Goal: Transaction & Acquisition: Purchase product/service

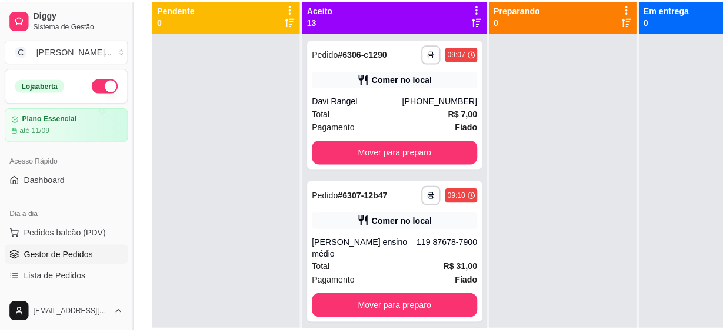
scroll to position [26, 0]
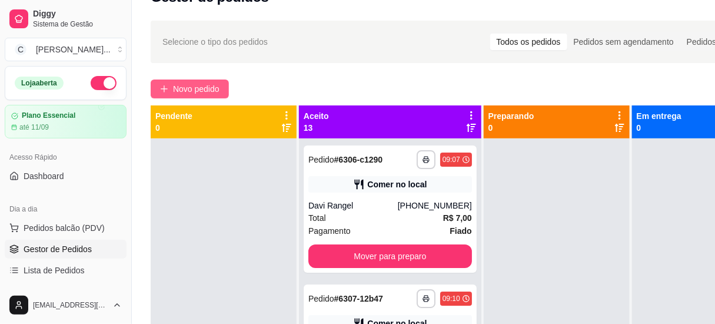
click at [185, 93] on span "Novo pedido" at bounding box center [196, 88] width 47 height 13
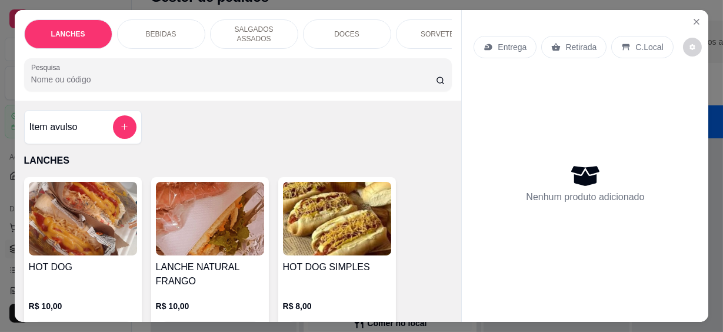
click at [57, 80] on div at bounding box center [238, 75] width 414 height 24
click at [90, 75] on input "Pesquisa" at bounding box center [233, 80] width 405 height 12
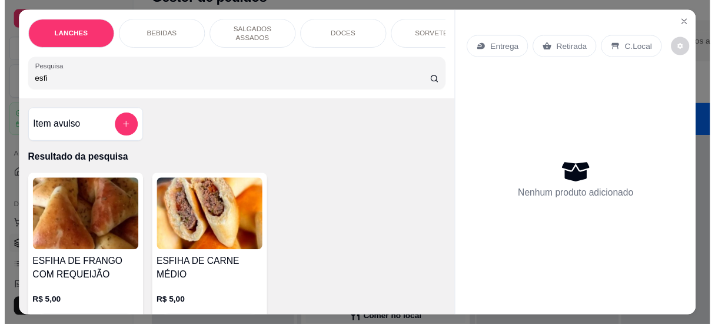
scroll to position [107, 0]
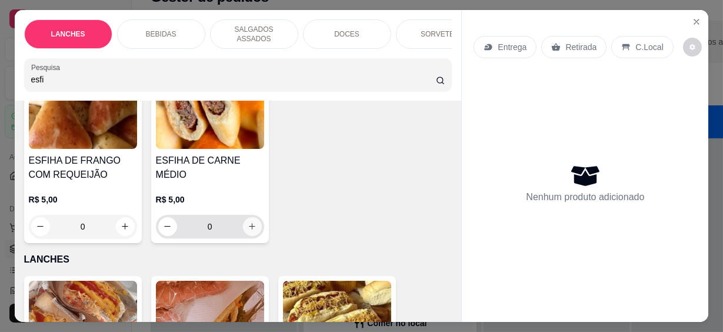
type input "esfi"
click at [248, 222] on icon "increase-product-quantity" at bounding box center [252, 226] width 9 height 9
type input "1"
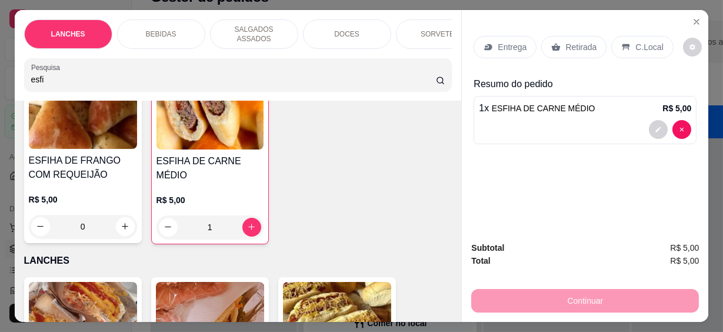
click at [636, 45] on p "C.Local" at bounding box center [650, 47] width 28 height 12
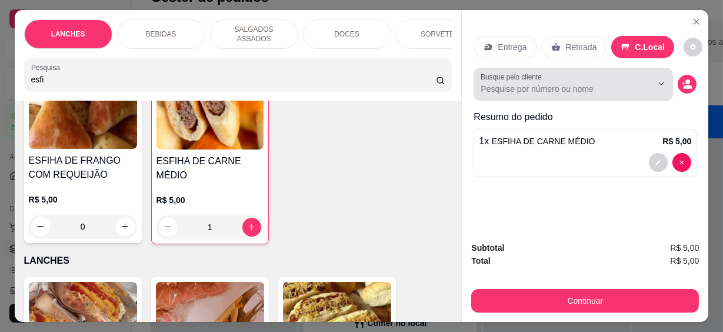
click at [607, 87] on input "Busque pelo cliente" at bounding box center [557, 89] width 152 height 12
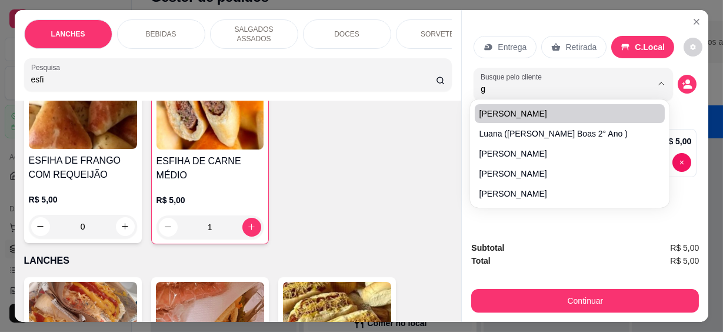
type input "gi"
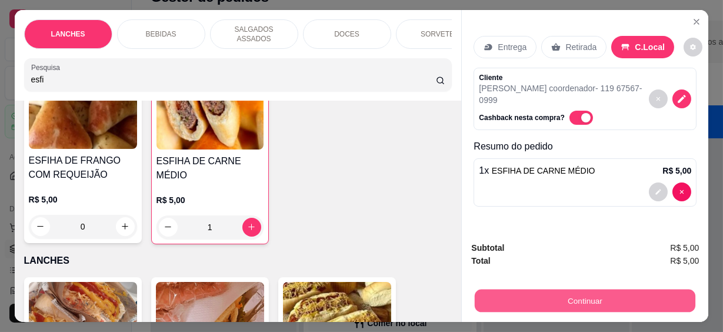
click at [593, 300] on button "Continuar" at bounding box center [585, 301] width 221 height 23
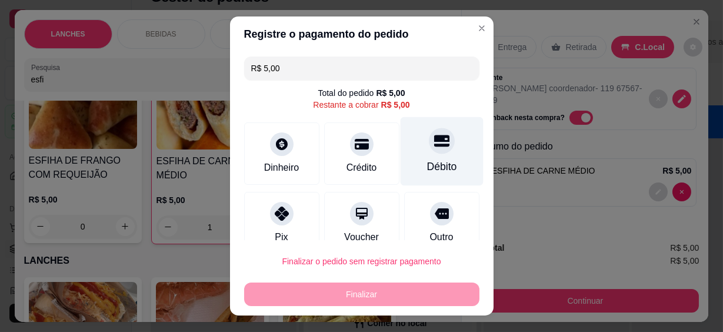
click at [437, 141] on div "Débito" at bounding box center [441, 151] width 83 height 69
type input "R$ 0,00"
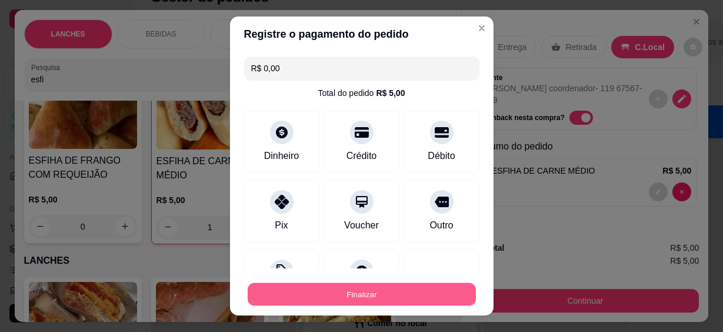
click at [328, 304] on button "Finalizar" at bounding box center [362, 294] width 228 height 23
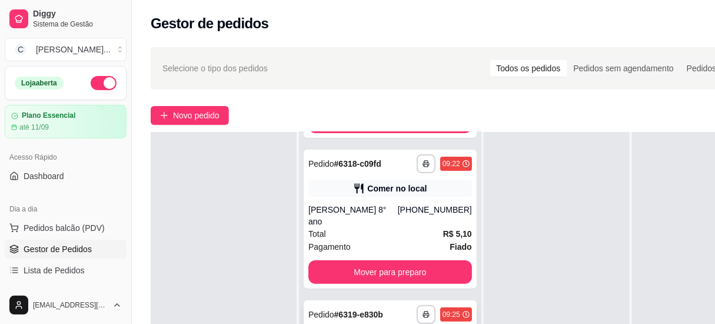
scroll to position [187, 0]
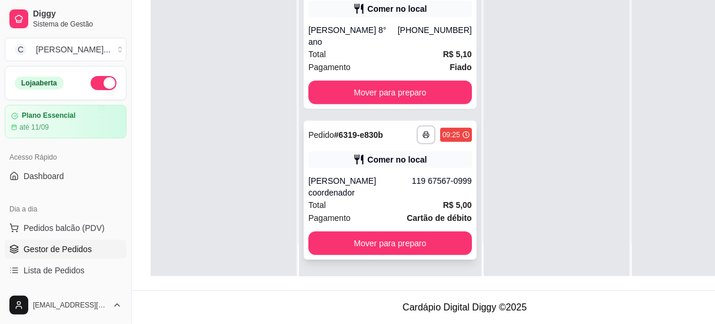
click at [350, 192] on div "[PERSON_NAME] coordenador" at bounding box center [360, 187] width 104 height 24
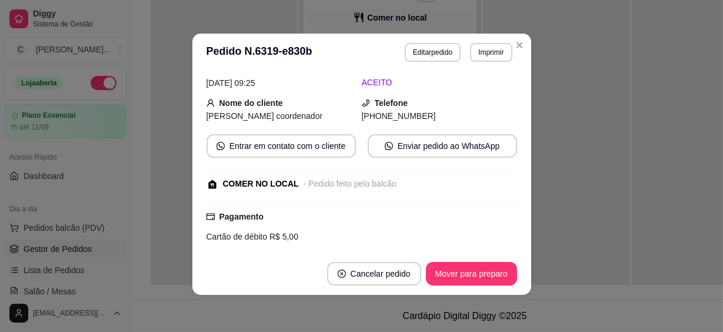
scroll to position [0, 0]
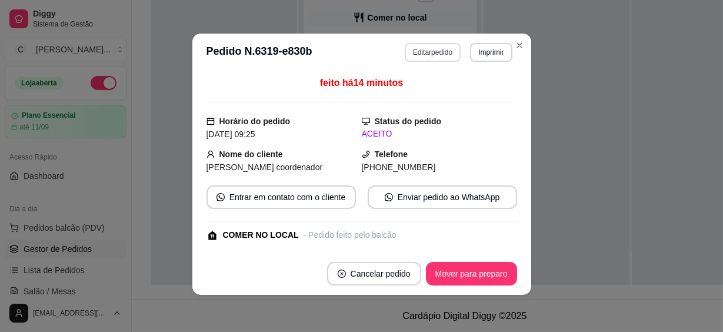
click at [441, 48] on button "Editar pedido" at bounding box center [433, 52] width 56 height 19
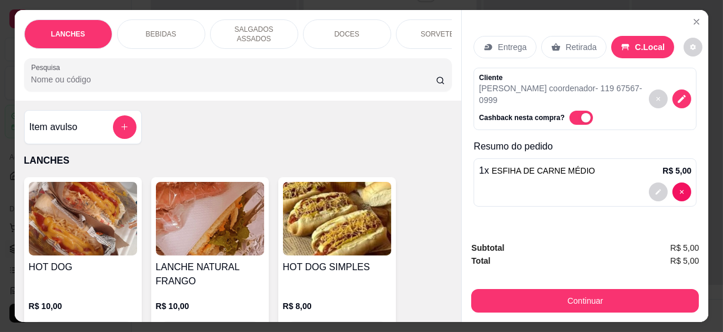
scroll to position [31, 0]
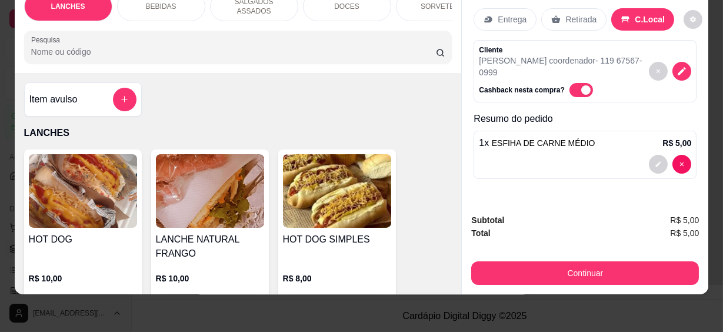
drag, startPoint x: 547, startPoint y: 278, endPoint x: 548, endPoint y: 270, distance: 7.7
click at [548, 276] on div "Subtotal R$ 5,00 Total R$ 5,00 Continuar" at bounding box center [585, 249] width 247 height 90
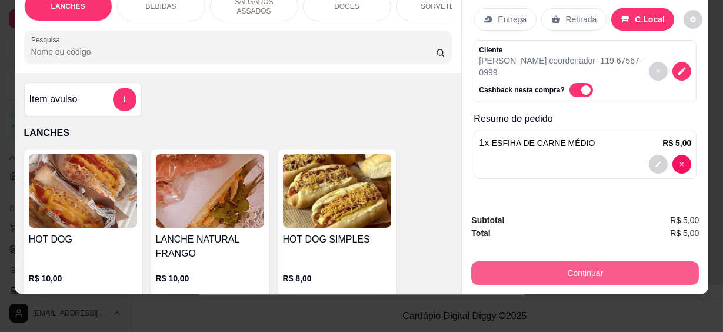
click at [548, 268] on button "Continuar" at bounding box center [585, 273] width 228 height 24
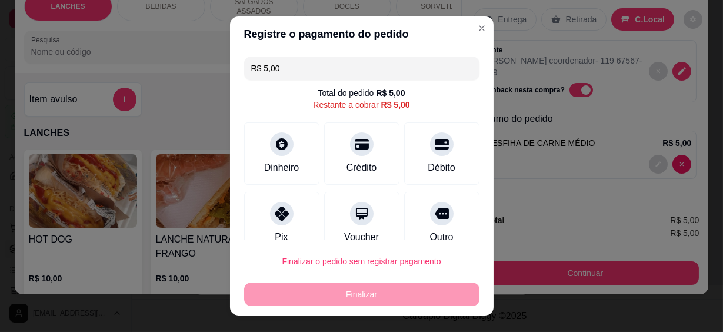
scroll to position [88, 0]
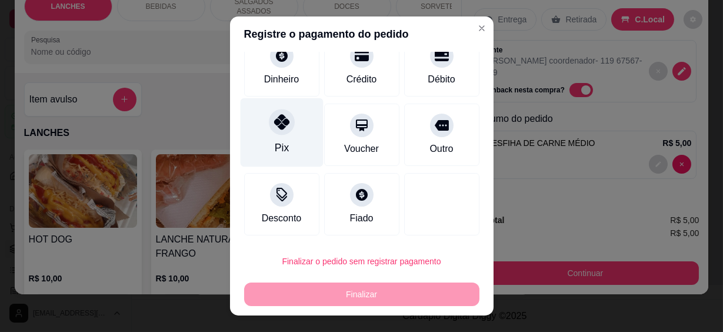
click at [288, 135] on div "Pix" at bounding box center [281, 132] width 83 height 69
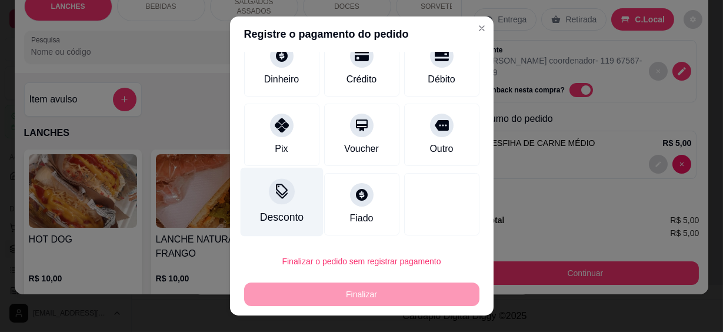
type input "R$ 0,00"
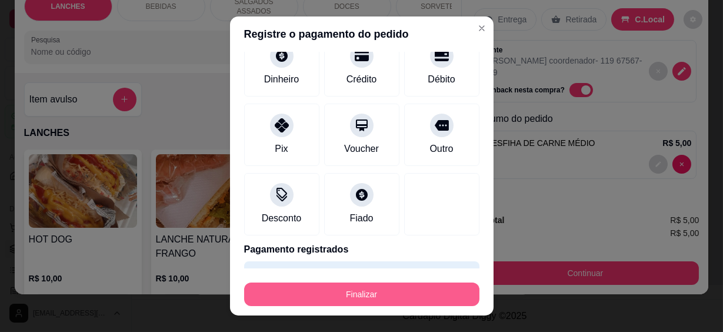
click at [360, 297] on button "Finalizar" at bounding box center [361, 295] width 235 height 24
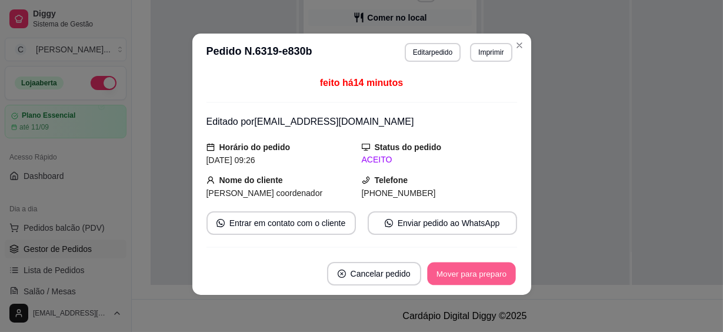
click at [447, 274] on button "Mover para preparo" at bounding box center [471, 274] width 88 height 23
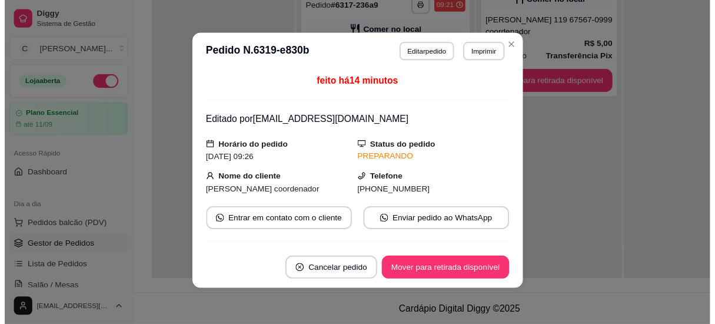
scroll to position [1619, 0]
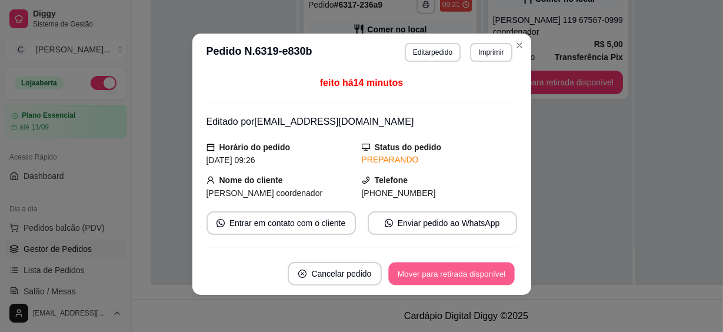
click at [456, 268] on button "Mover para retirada disponível" at bounding box center [452, 274] width 126 height 23
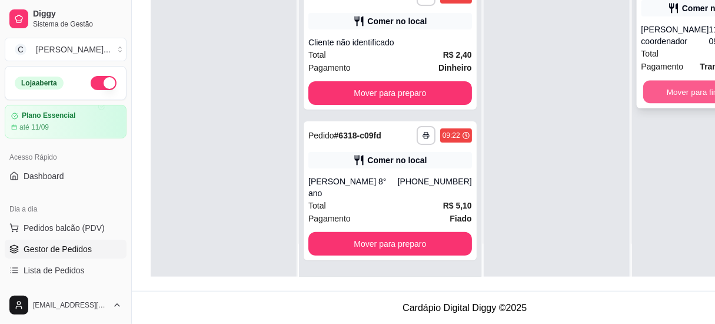
click at [667, 84] on button "Mover para finalizado" at bounding box center [705, 92] width 124 height 23
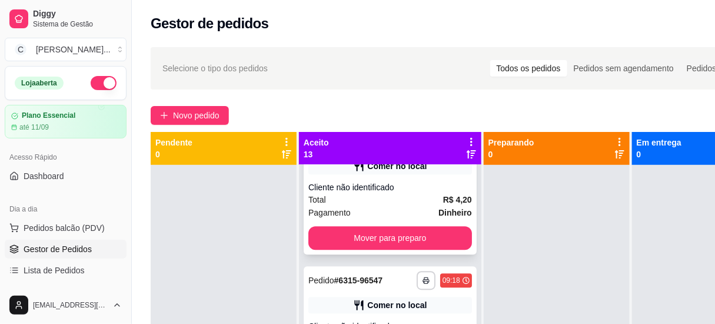
scroll to position [1138, 0]
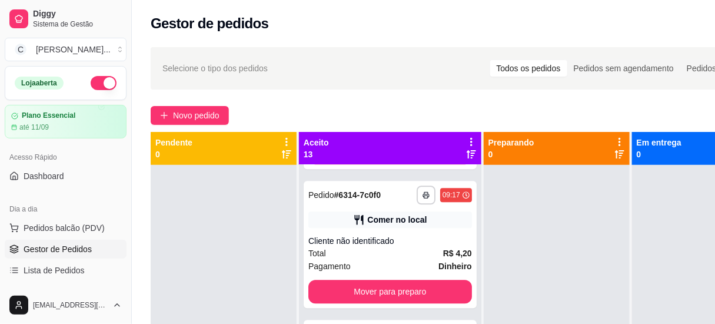
drag, startPoint x: 326, startPoint y: 95, endPoint x: 299, endPoint y: 87, distance: 28.3
click at [323, 96] on div "**********" at bounding box center [465, 255] width 666 height 430
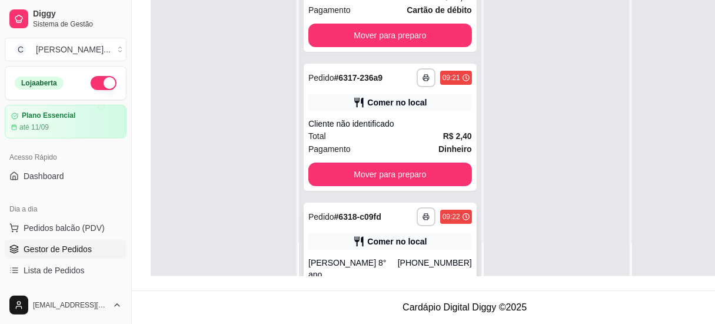
scroll to position [1619, 0]
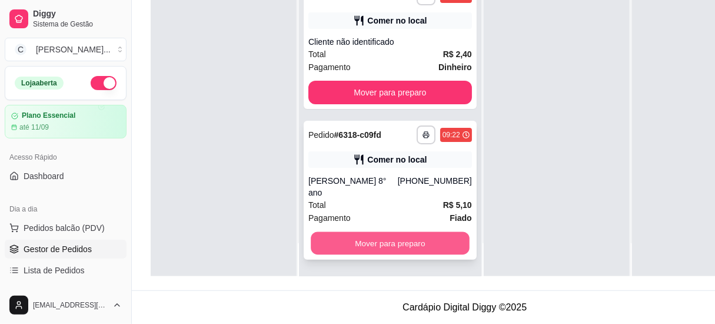
click at [402, 241] on button "Mover para preparo" at bounding box center [390, 243] width 158 height 23
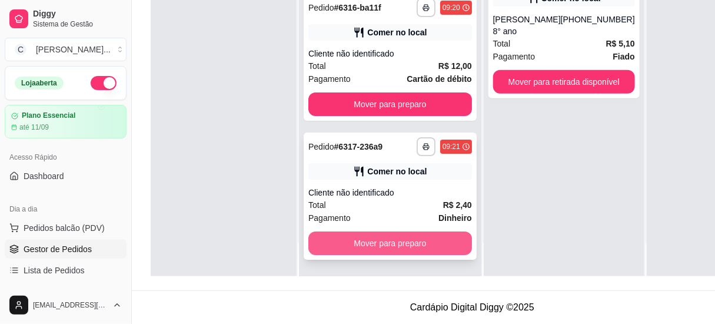
scroll to position [1471, 0]
click at [366, 235] on button "Mover para preparo" at bounding box center [390, 243] width 164 height 24
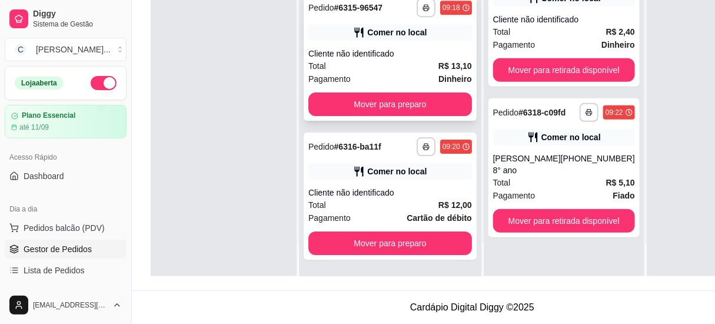
scroll to position [1323, 0]
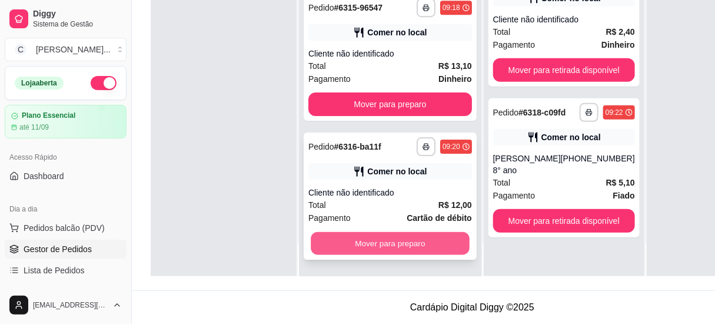
click at [401, 244] on button "Mover para preparo" at bounding box center [390, 243] width 158 height 23
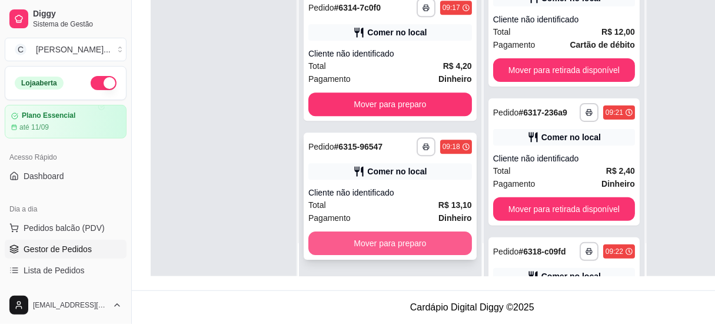
scroll to position [1174, 0]
click at [381, 241] on button "Mover para preparo" at bounding box center [390, 243] width 158 height 23
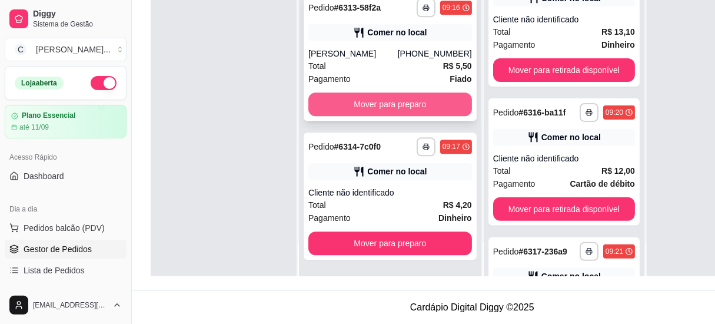
scroll to position [1026, 0]
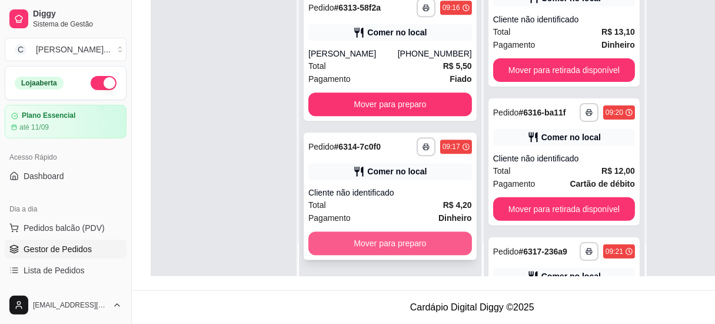
click at [380, 237] on button "Mover para preparo" at bounding box center [390, 243] width 164 height 24
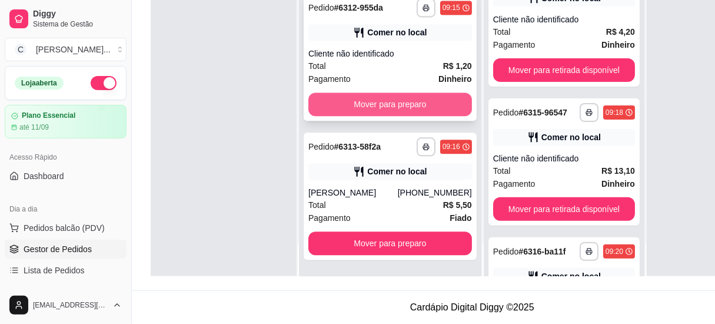
scroll to position [878, 0]
click at [391, 99] on button "Mover para preparo" at bounding box center [390, 104] width 164 height 24
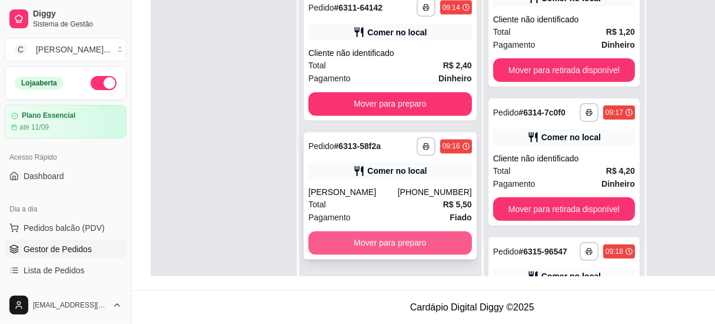
scroll to position [730, 0]
click at [377, 244] on button "Mover para preparo" at bounding box center [390, 243] width 164 height 24
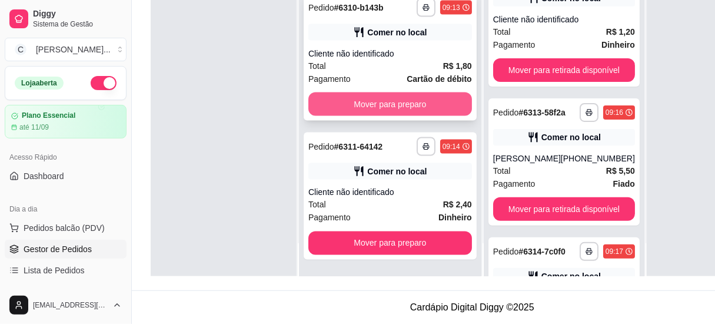
scroll to position [582, 0]
click at [406, 94] on button "Mover para preparo" at bounding box center [390, 104] width 164 height 24
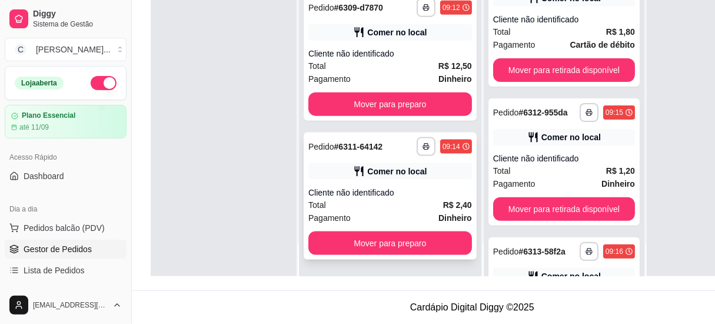
scroll to position [433, 0]
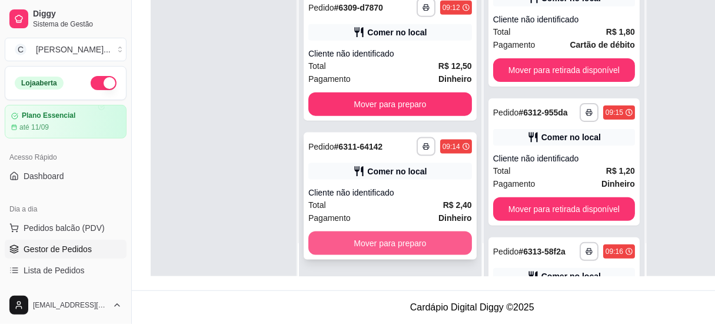
click at [363, 237] on button "Mover para preparo" at bounding box center [390, 243] width 164 height 24
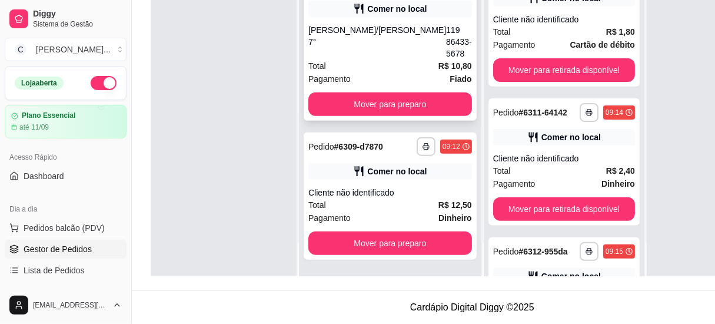
scroll to position [0, 0]
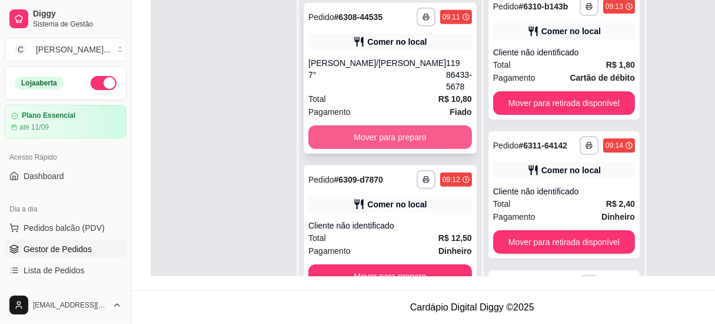
click at [381, 125] on button "Mover para preparo" at bounding box center [390, 137] width 164 height 24
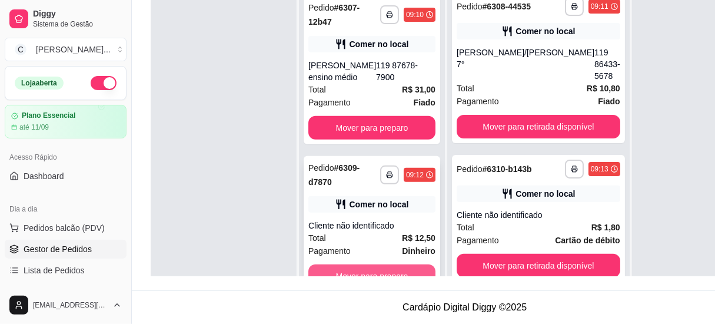
scroll to position [136, 0]
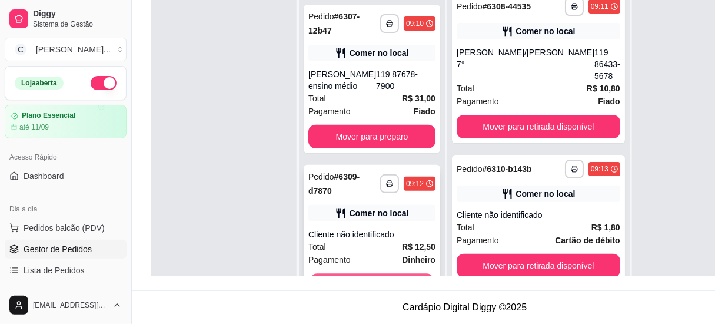
click at [396, 274] on button "Mover para preparo" at bounding box center [372, 285] width 124 height 23
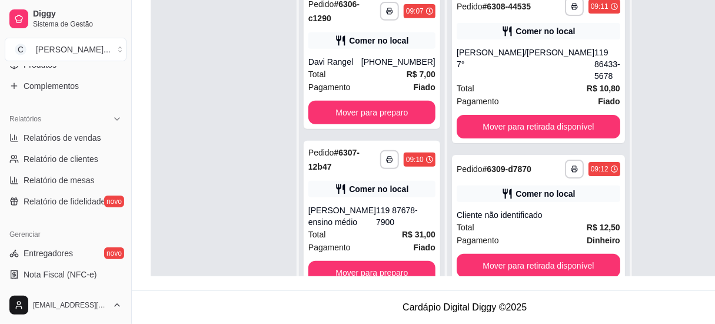
scroll to position [374, 0]
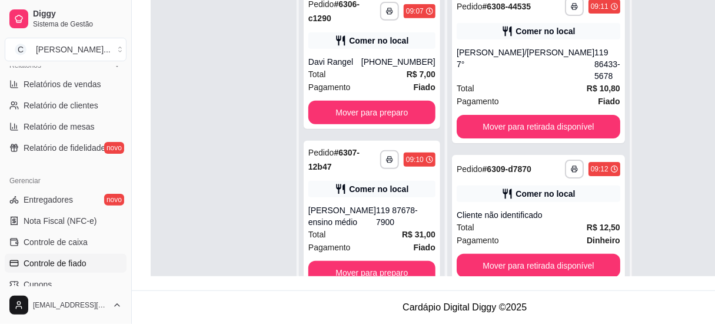
click at [81, 257] on span "Controle de fiado" at bounding box center [55, 263] width 63 height 12
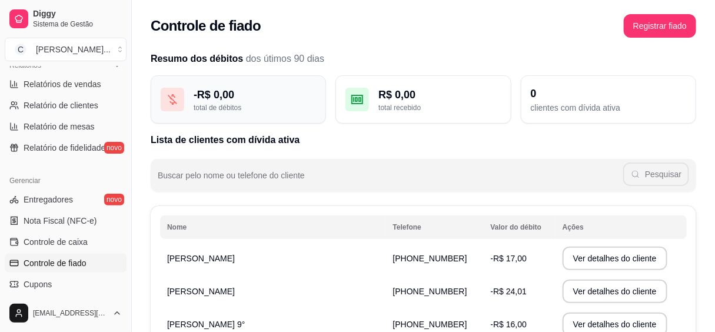
click at [257, 103] on div "total de débitos" at bounding box center [255, 107] width 122 height 9
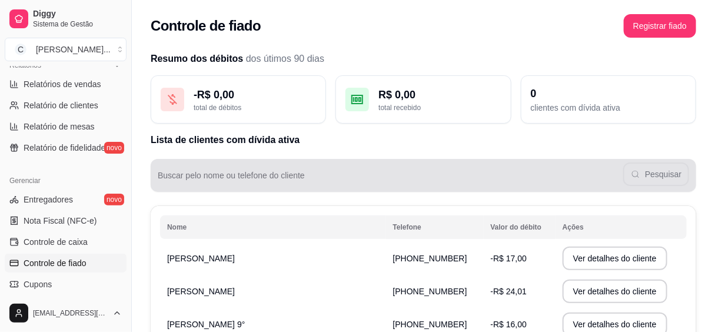
click at [282, 181] on input "Buscar pelo nome ou telefone do cliente" at bounding box center [391, 180] width 466 height 12
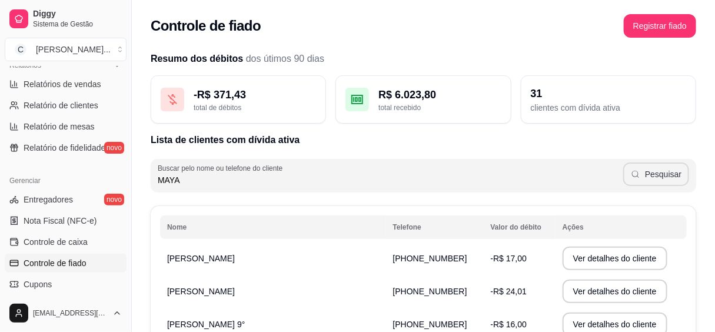
type input "MAYA"
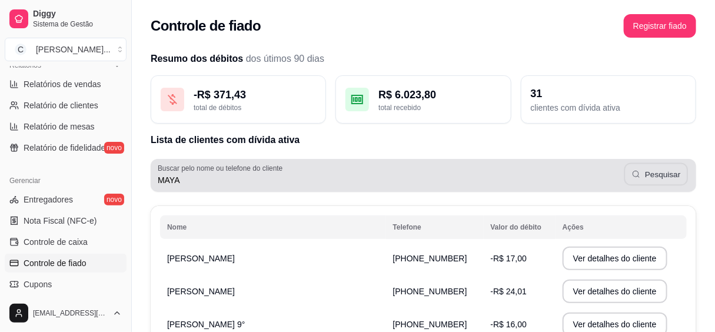
click at [669, 177] on button "Pesquisar" at bounding box center [657, 174] width 64 height 23
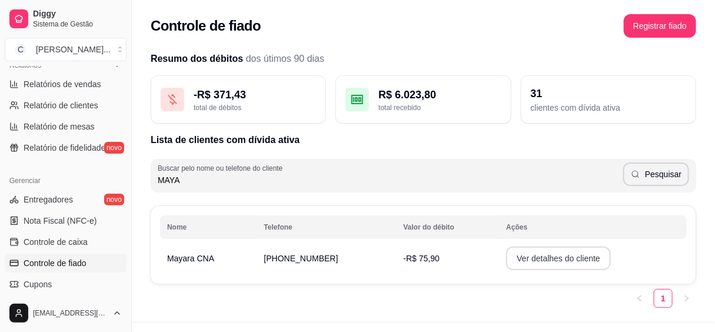
click at [537, 262] on button "Ver detalhes do cliente" at bounding box center [558, 259] width 105 height 24
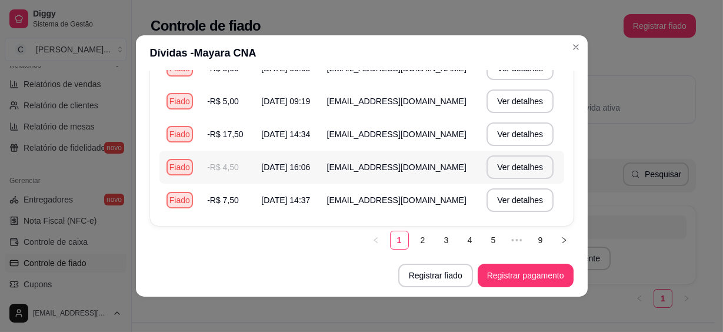
scroll to position [2, 0]
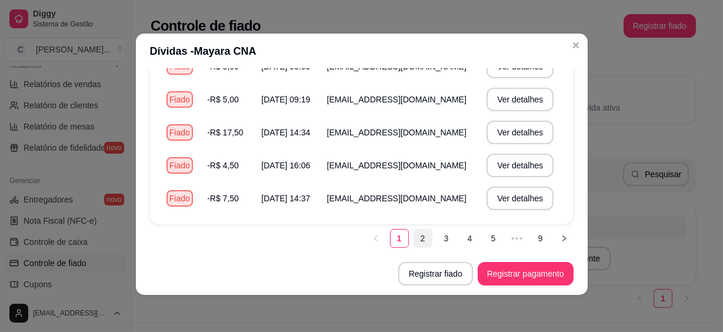
click at [415, 237] on link "2" at bounding box center [423, 239] width 18 height 18
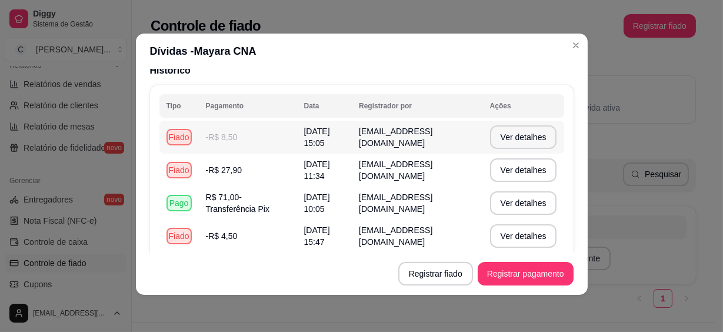
scroll to position [121, 0]
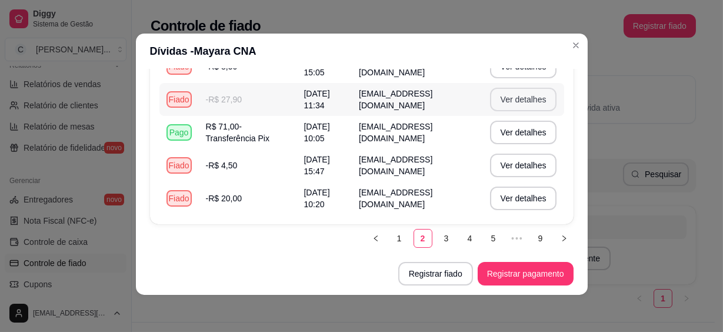
click at [503, 95] on button "Ver detalhes" at bounding box center [523, 100] width 67 height 24
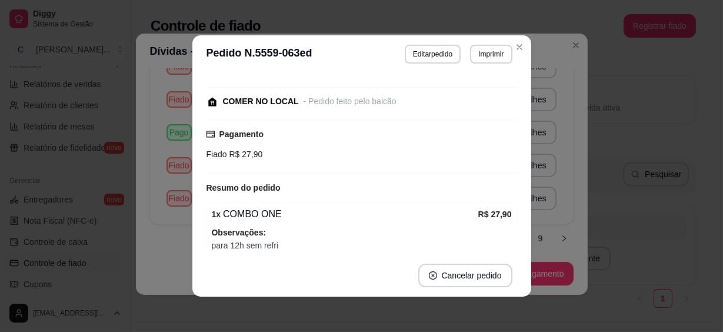
scroll to position [55, 0]
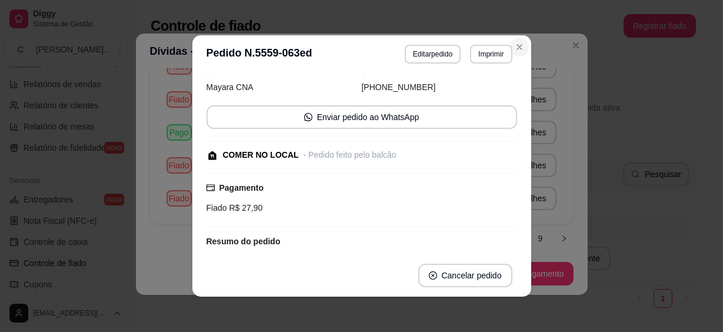
click at [517, 46] on icon "Close" at bounding box center [519, 47] width 5 height 5
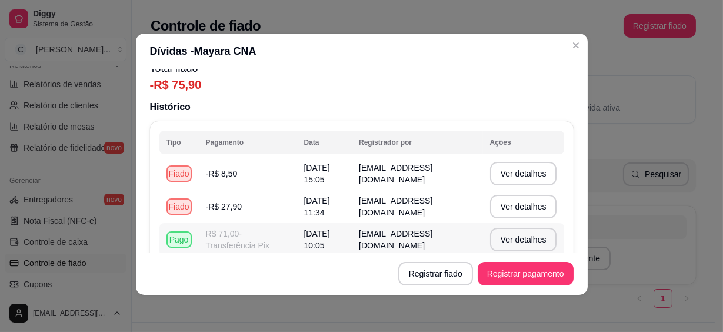
scroll to position [121, 0]
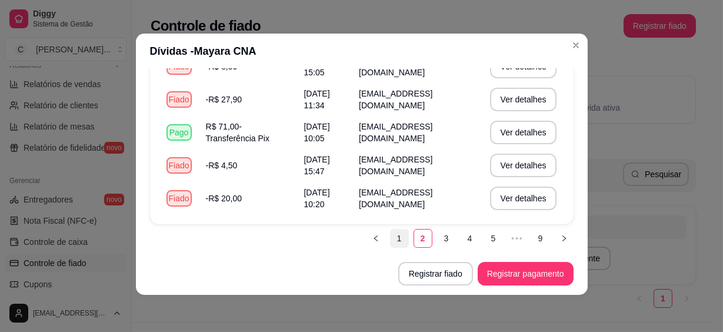
click at [391, 235] on link "1" at bounding box center [400, 239] width 18 height 18
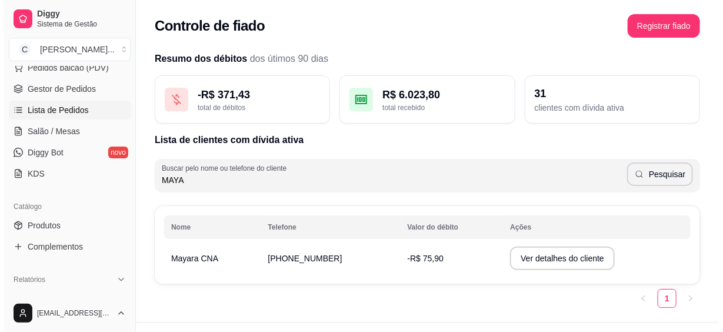
scroll to position [107, 0]
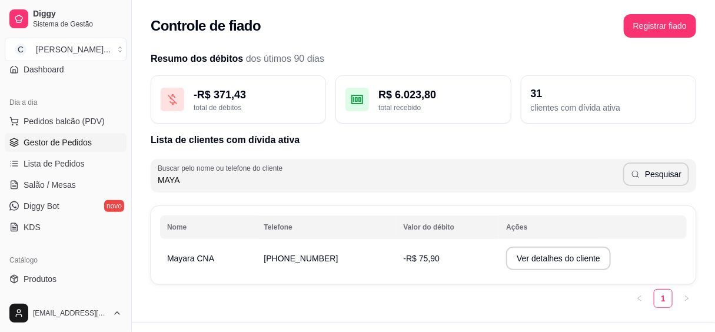
click at [69, 148] on link "Gestor de Pedidos" at bounding box center [66, 142] width 122 height 19
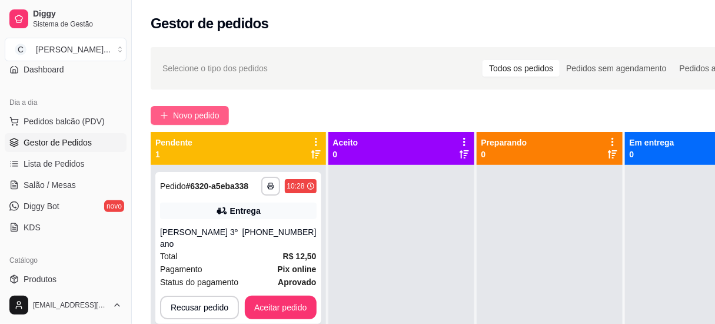
click at [204, 113] on span "Novo pedido" at bounding box center [196, 115] width 47 height 13
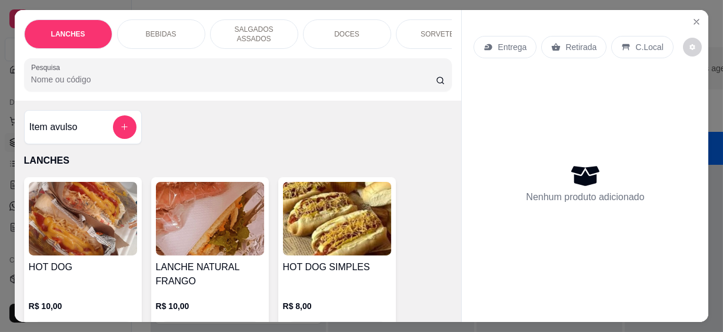
scroll to position [107, 0]
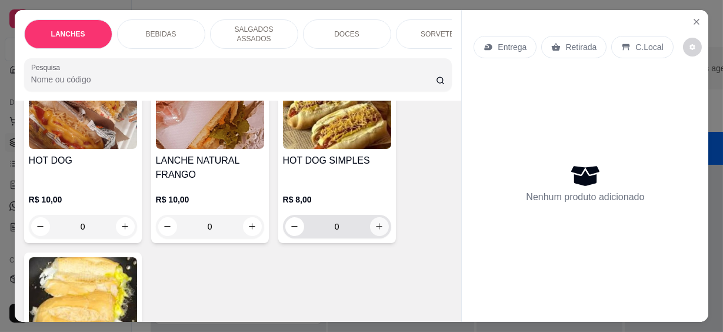
click at [383, 218] on button "increase-product-quantity" at bounding box center [379, 226] width 19 height 19
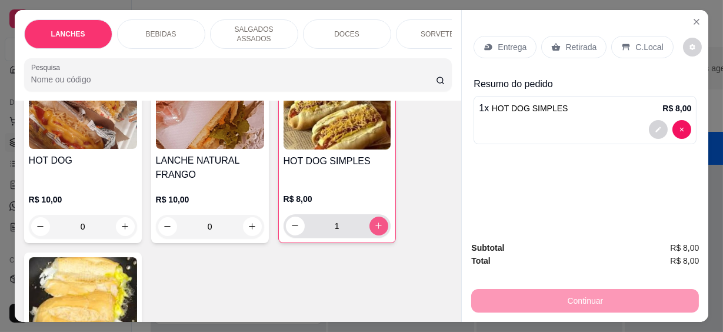
type input "1"
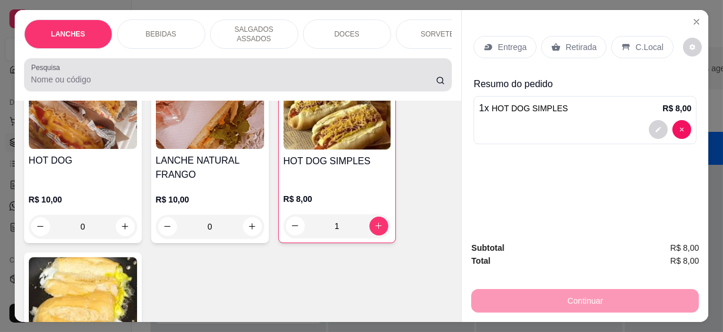
click at [102, 74] on input "Pesquisa" at bounding box center [233, 80] width 405 height 12
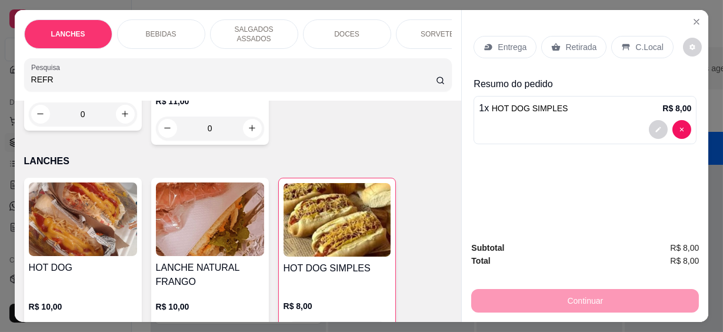
scroll to position [44, 0]
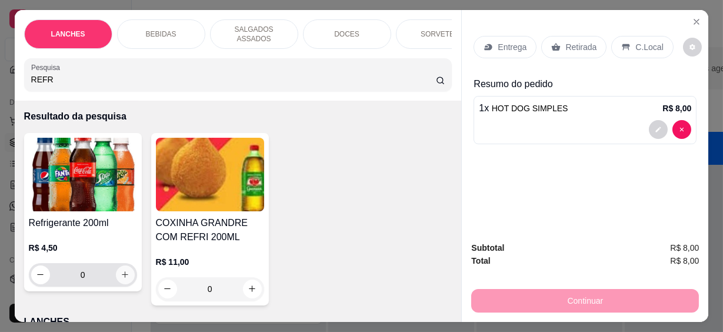
type input "REFR"
click at [121, 271] on icon "increase-product-quantity" at bounding box center [125, 275] width 9 height 9
type input "1"
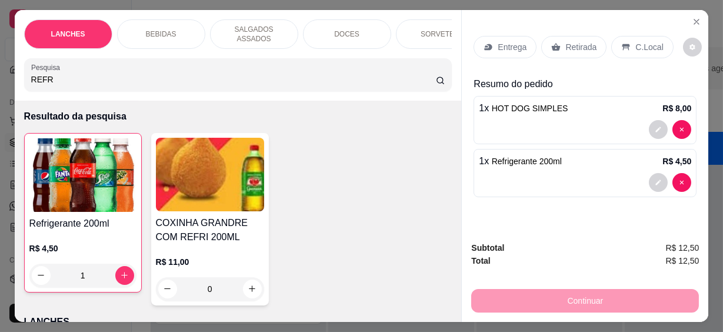
click at [636, 45] on p "C.Local" at bounding box center [650, 47] width 28 height 12
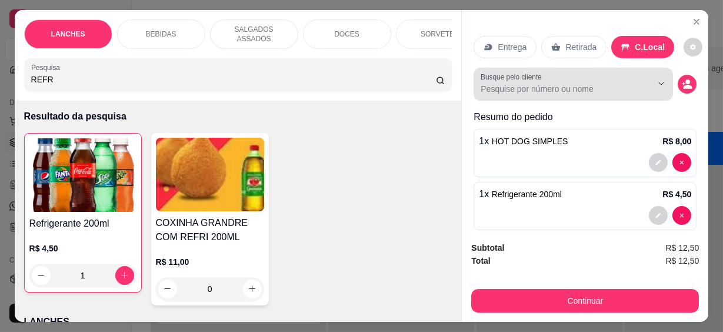
click at [520, 88] on input "Busque pelo cliente" at bounding box center [557, 89] width 152 height 12
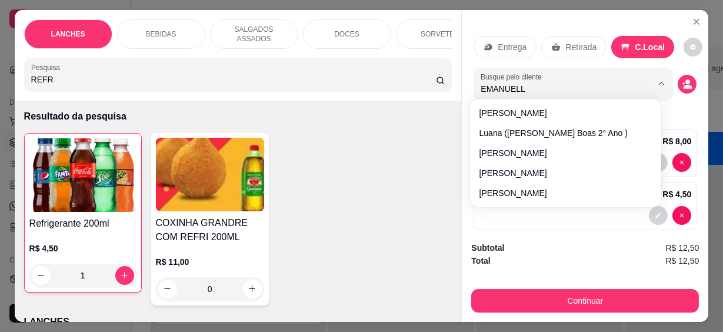
type input "EMANUELLA"
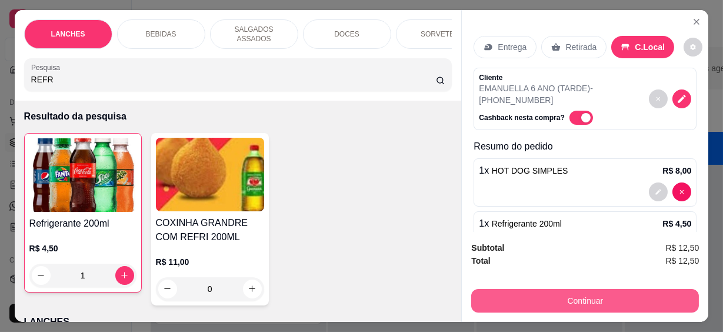
click at [617, 298] on button "Continuar" at bounding box center [585, 301] width 228 height 24
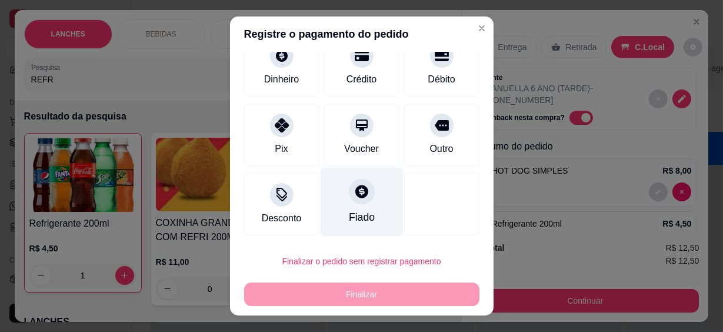
scroll to position [21, 0]
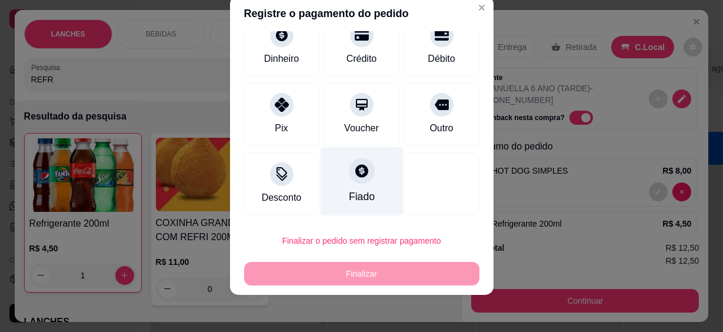
click at [356, 178] on div at bounding box center [362, 171] width 26 height 26
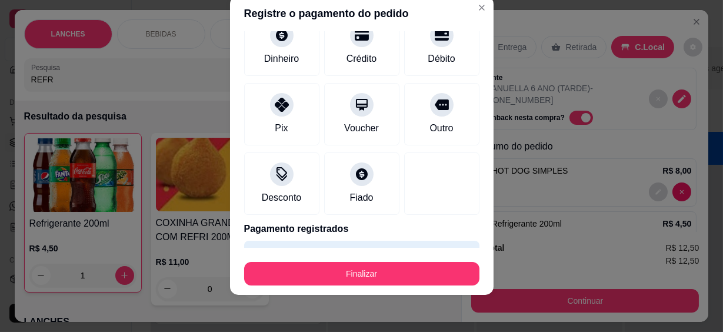
scroll to position [109, 0]
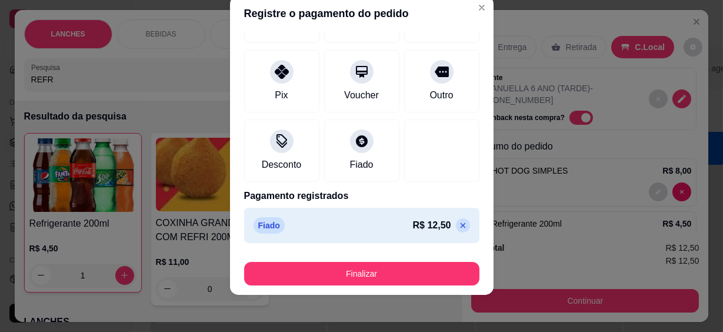
click at [459, 224] on icon at bounding box center [463, 225] width 9 height 9
type input "R$ 12,50"
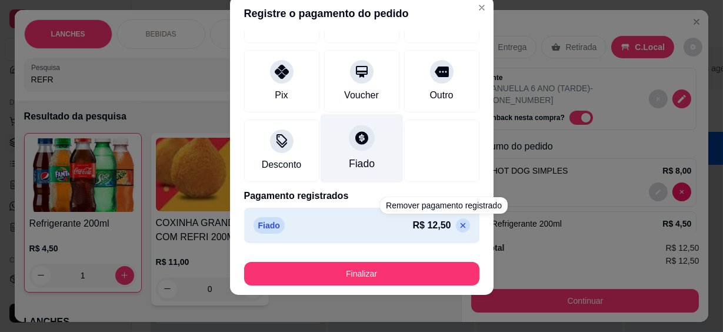
scroll to position [88, 0]
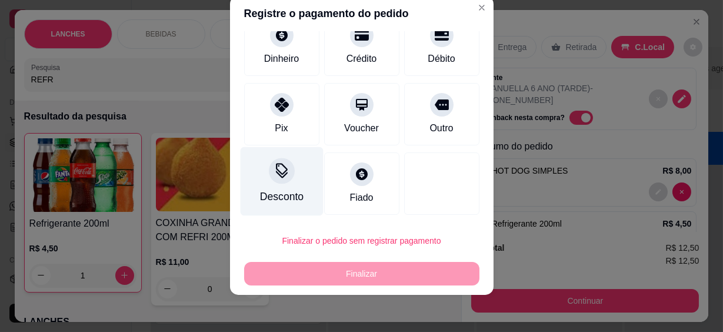
click at [276, 184] on div "Desconto" at bounding box center [281, 181] width 83 height 69
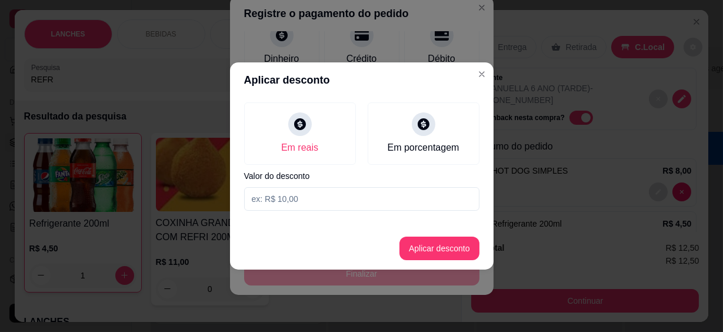
click at [301, 194] on input at bounding box center [361, 199] width 235 height 24
type input "12,49"
click at [440, 251] on button "Aplicar desconto" at bounding box center [439, 248] width 77 height 23
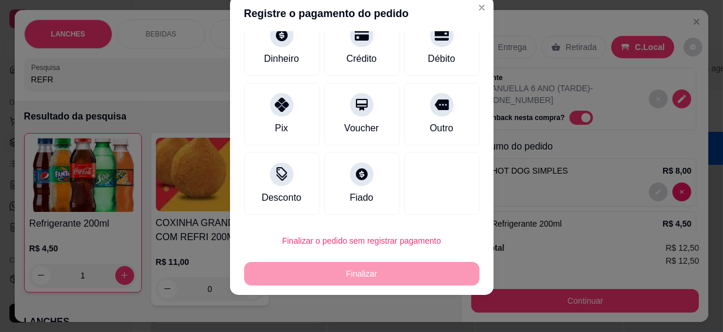
click at [337, 178] on div "Fiado" at bounding box center [361, 183] width 75 height 62
type input "R$ 0,00"
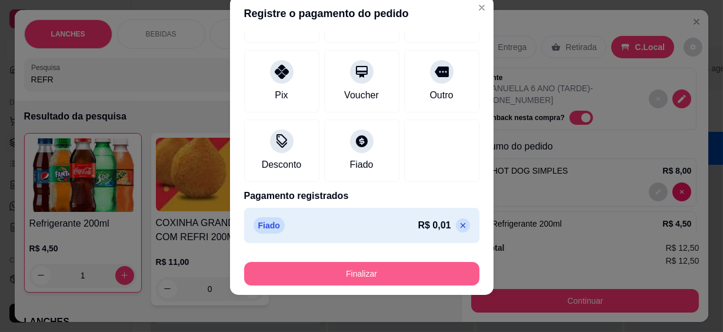
click at [363, 271] on button "Finalizar" at bounding box center [361, 274] width 235 height 24
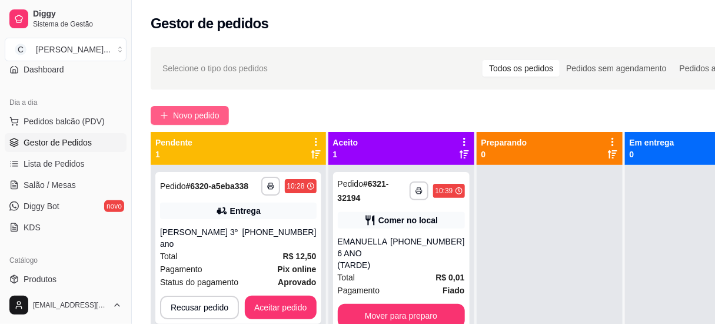
click at [198, 113] on span "Novo pedido" at bounding box center [196, 115] width 47 height 13
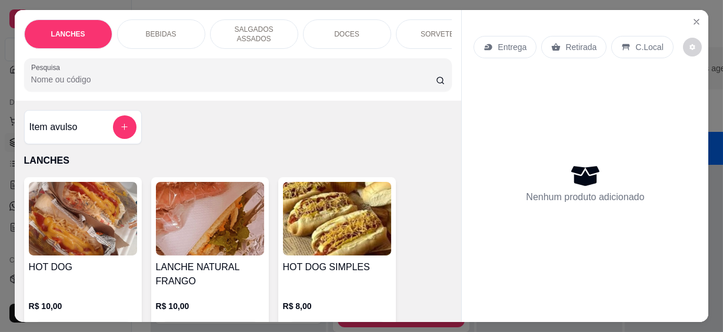
scroll to position [53, 0]
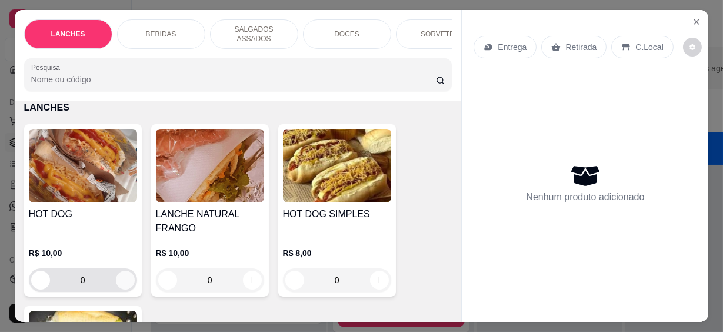
click at [124, 275] on icon "increase-product-quantity" at bounding box center [125, 279] width 9 height 9
type input "1"
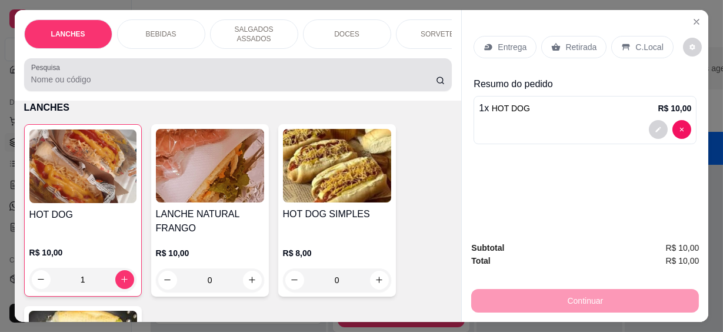
click at [185, 80] on div at bounding box center [238, 75] width 414 height 24
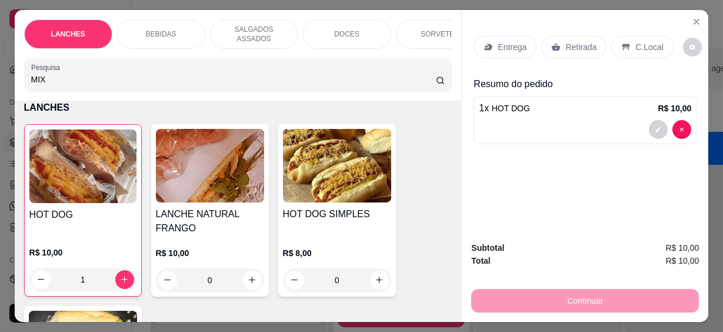
scroll to position [30, 0]
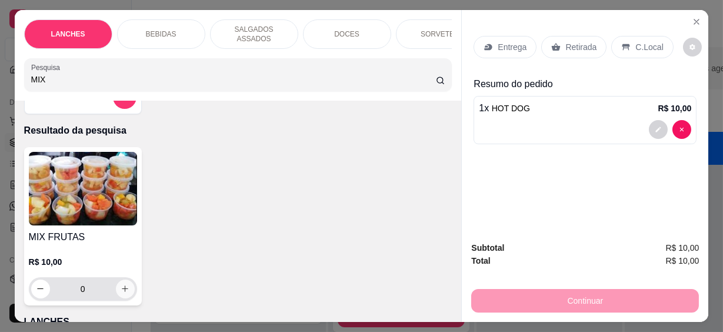
type input "MIX"
click at [126, 280] on button "increase-product-quantity" at bounding box center [125, 289] width 19 height 19
type input "1"
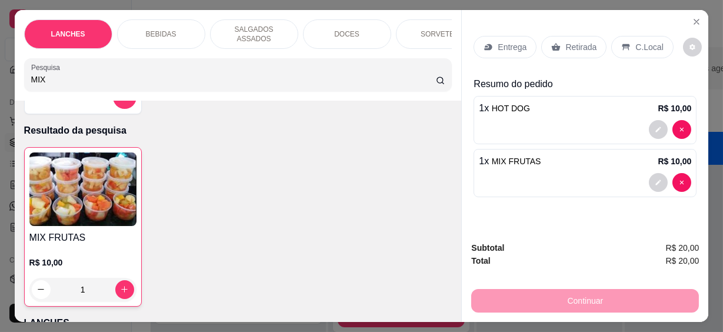
click at [175, 19] on div "BEBIDAS" at bounding box center [161, 33] width 88 height 29
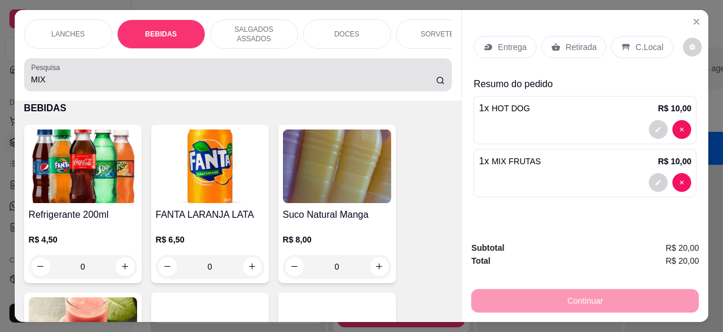
scroll to position [31, 0]
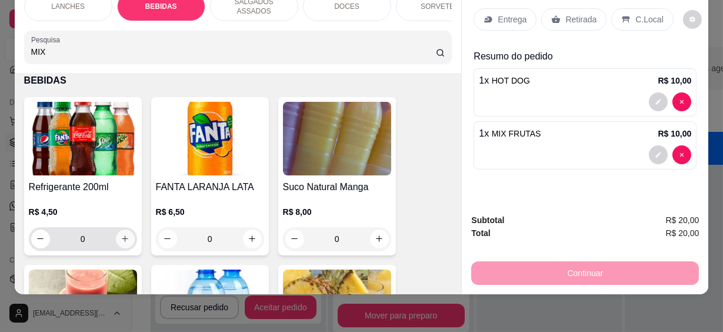
click at [122, 234] on icon "increase-product-quantity" at bounding box center [125, 238] width 9 height 9
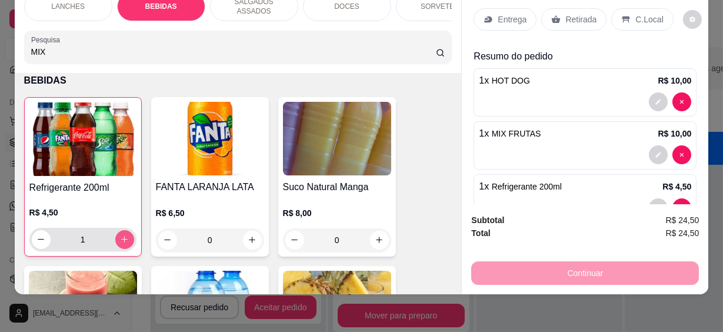
type input "1"
drag, startPoint x: 641, startPoint y: 12, endPoint x: 546, endPoint y: 71, distance: 112.4
click at [641, 14] on p "C.Local" at bounding box center [650, 20] width 28 height 12
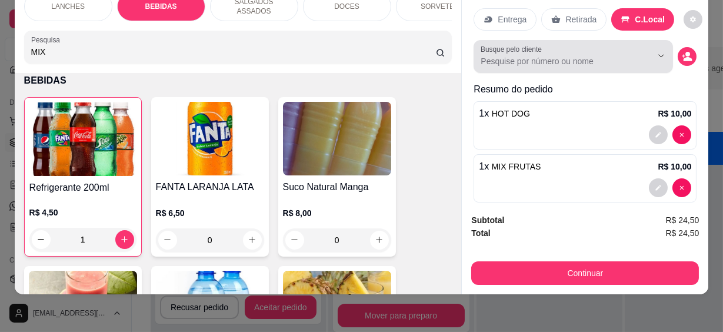
click at [533, 55] on input "Busque pelo cliente" at bounding box center [557, 61] width 152 height 12
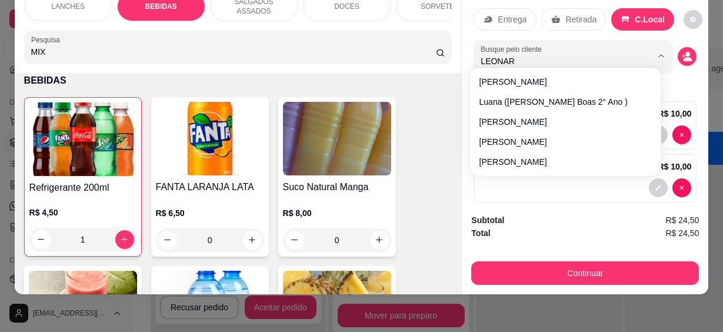
type input "[PERSON_NAME]"
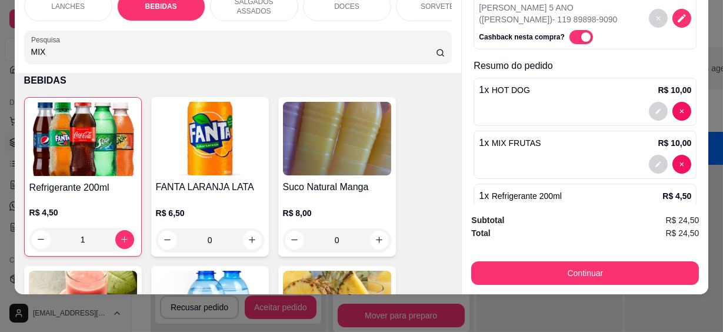
scroll to position [96, 0]
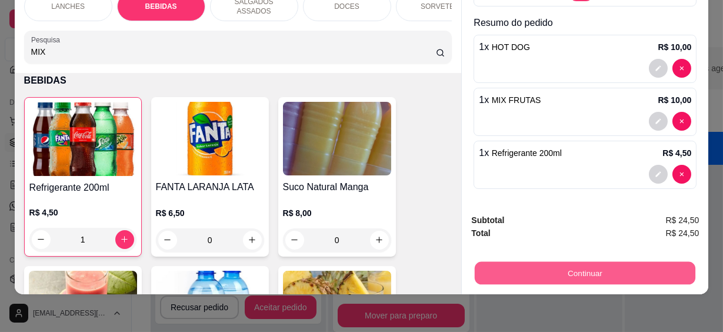
click at [599, 263] on button "Continuar" at bounding box center [585, 273] width 221 height 23
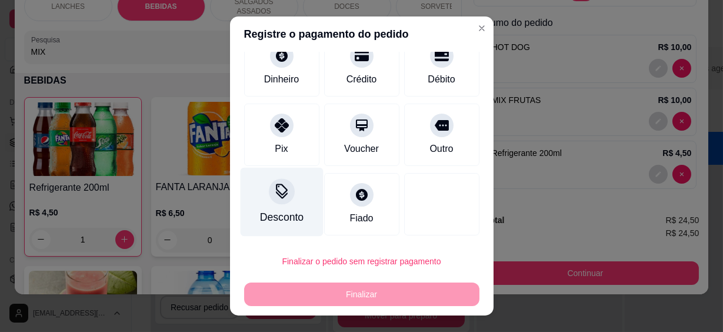
scroll to position [21, 0]
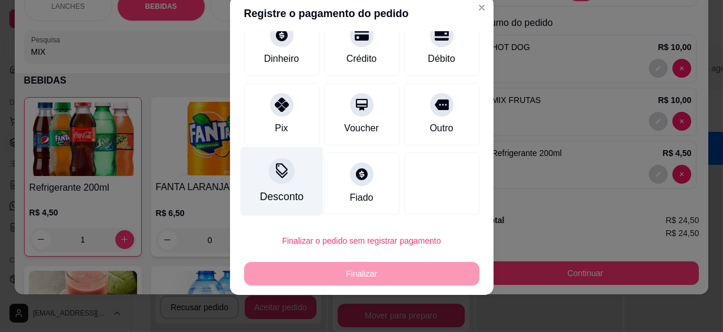
click at [288, 200] on div "Desconto" at bounding box center [282, 196] width 44 height 15
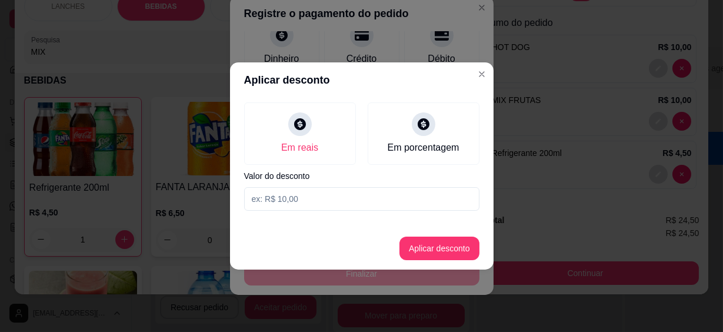
drag, startPoint x: 288, startPoint y: 200, endPoint x: 268, endPoint y: 192, distance: 21.4
click at [268, 192] on input at bounding box center [361, 199] width 235 height 24
type input "24,49"
click at [416, 252] on button "Aplicar desconto" at bounding box center [440, 249] width 80 height 24
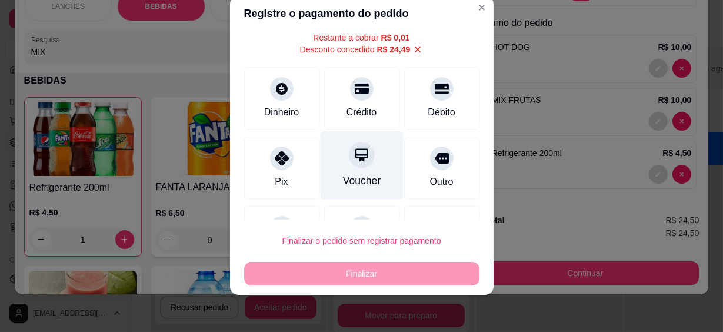
scroll to position [100, 0]
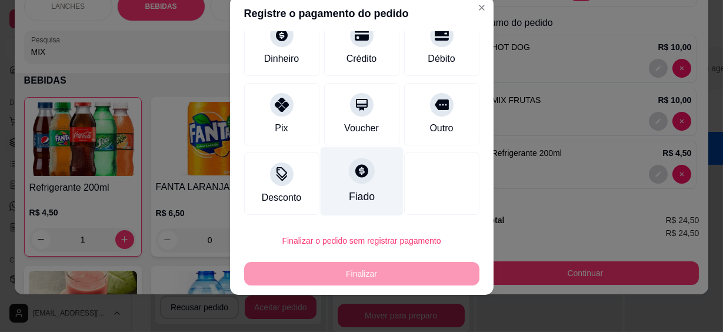
click at [330, 169] on div "Fiado" at bounding box center [361, 181] width 83 height 69
type input "R$ 0,00"
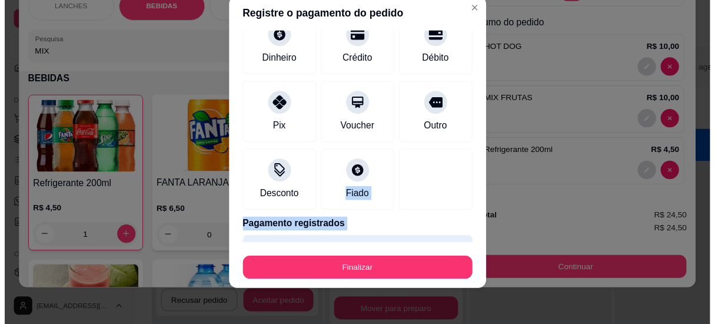
scroll to position [121, 0]
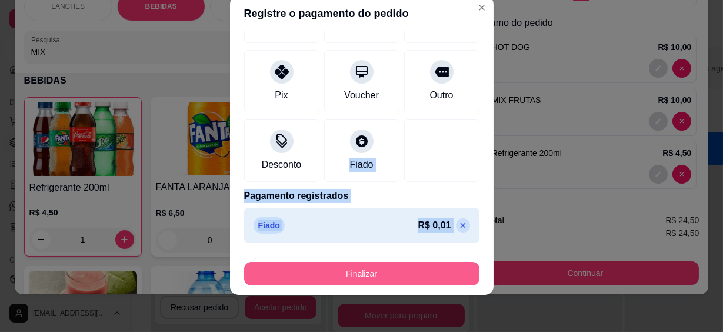
click at [367, 276] on button "Finalizar" at bounding box center [361, 274] width 235 height 24
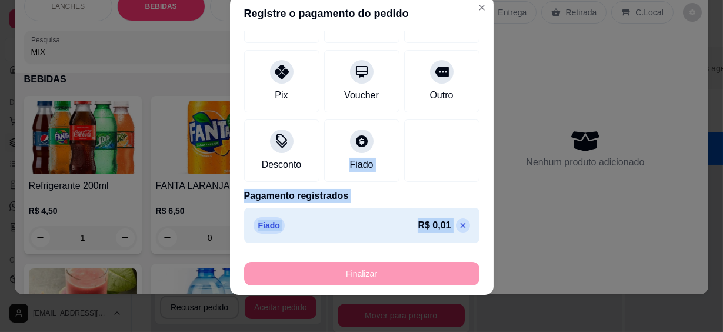
type input "0"
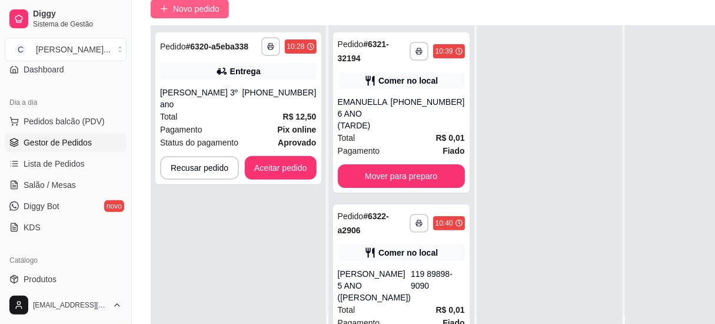
click at [173, 12] on span "Novo pedido" at bounding box center [196, 8] width 47 height 13
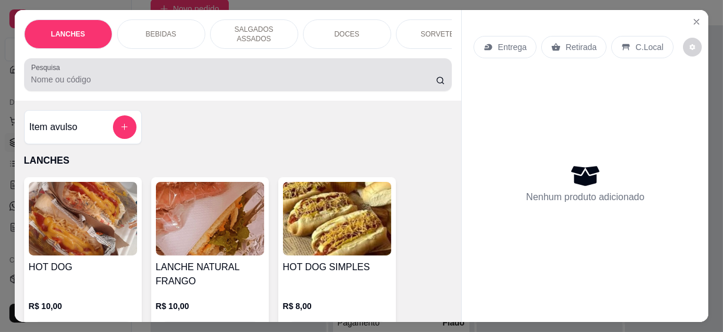
click at [157, 74] on input "Pesquisa" at bounding box center [233, 80] width 405 height 12
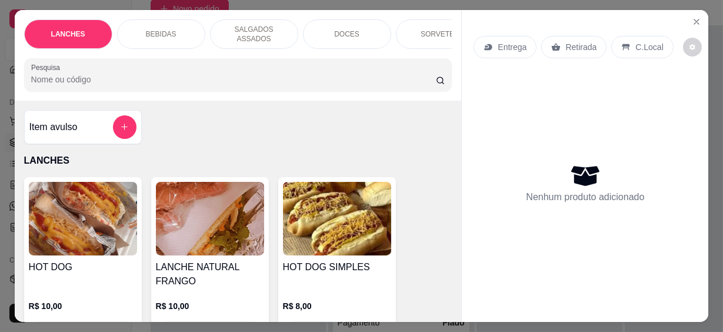
scroll to position [107, 0]
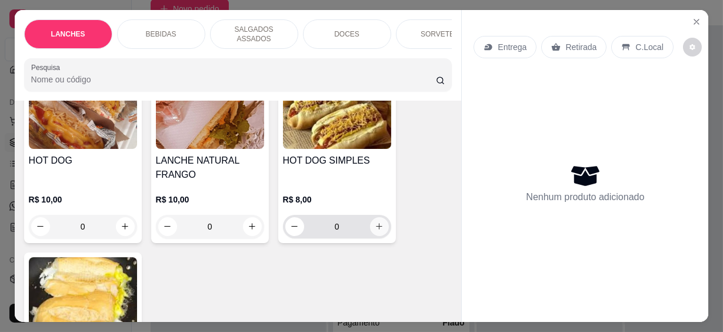
click at [378, 222] on icon "increase-product-quantity" at bounding box center [379, 226] width 9 height 9
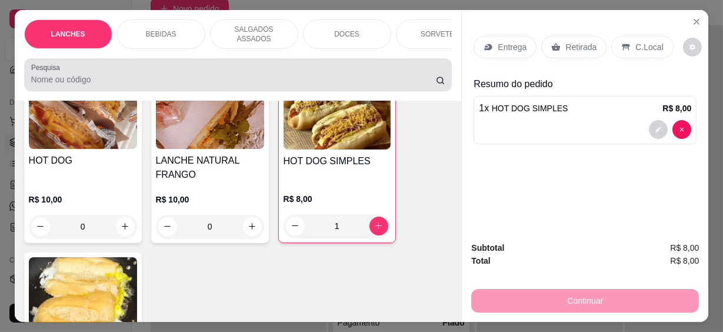
type input "1"
click at [64, 74] on input "Pesquisa" at bounding box center [233, 80] width 405 height 12
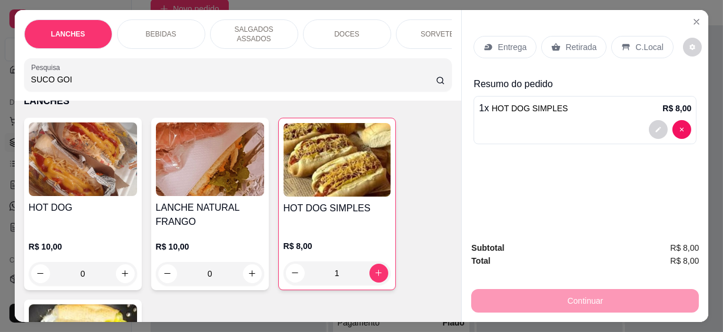
scroll to position [154, 0]
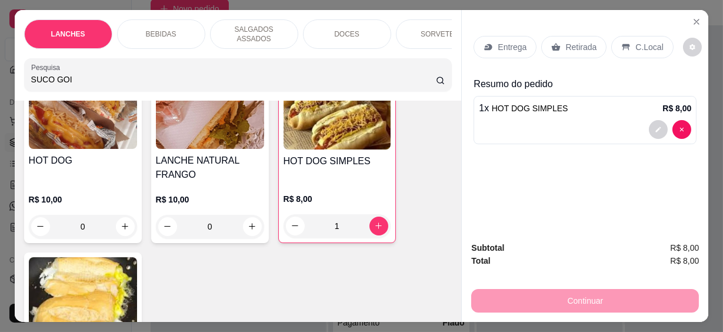
drag, startPoint x: 77, startPoint y: 72, endPoint x: -2, endPoint y: 66, distance: 79.7
click at [0, 66] on html "**********" at bounding box center [361, 59] width 723 height 332
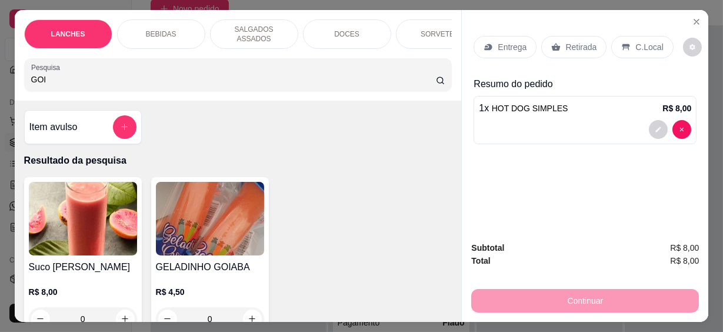
scroll to position [160, 0]
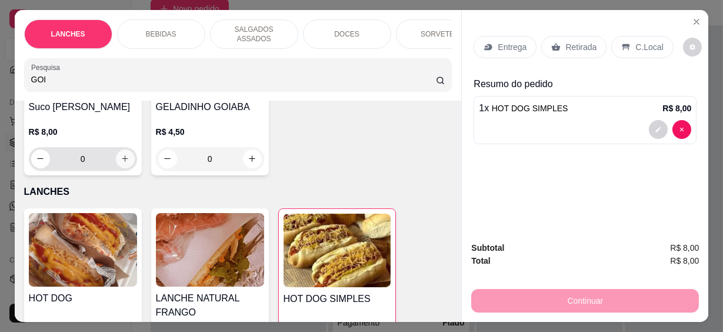
type input "GOI"
click at [124, 154] on icon "increase-product-quantity" at bounding box center [125, 158] width 9 height 9
type input "1"
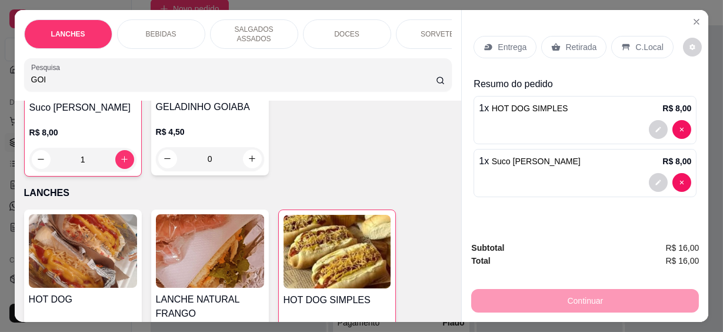
scroll to position [161, 0]
drag, startPoint x: 633, startPoint y: 37, endPoint x: 513, endPoint y: 155, distance: 168.6
click at [636, 41] on p "C.Local" at bounding box center [650, 47] width 28 height 12
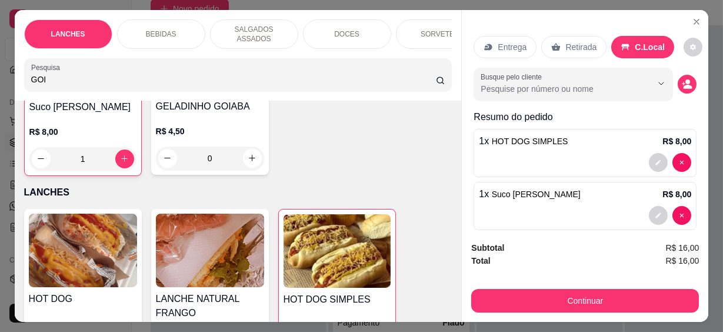
click at [545, 85] on input "Busque pelo cliente" at bounding box center [557, 89] width 152 height 12
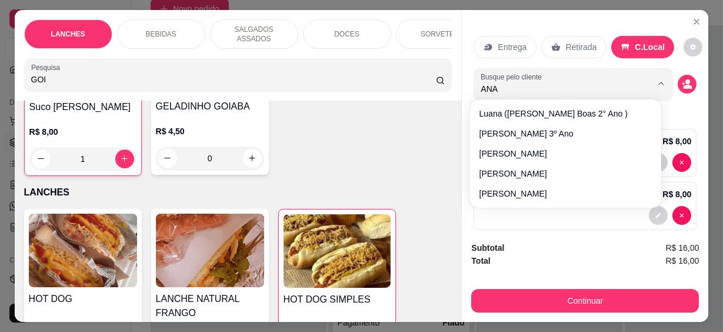
type input "[PERSON_NAME]"
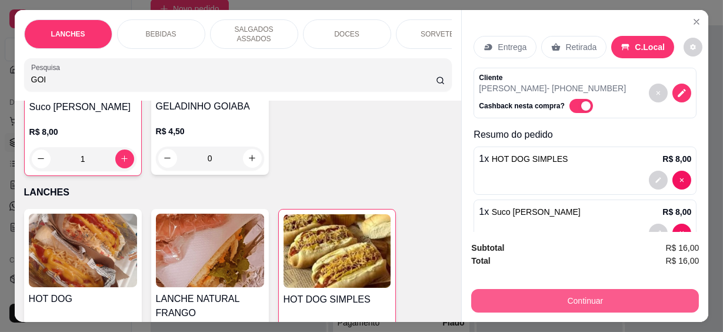
click at [582, 298] on button "Continuar" at bounding box center [585, 301] width 228 height 24
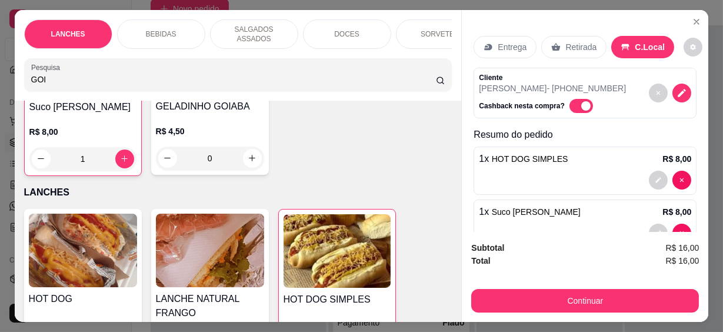
scroll to position [88, 0]
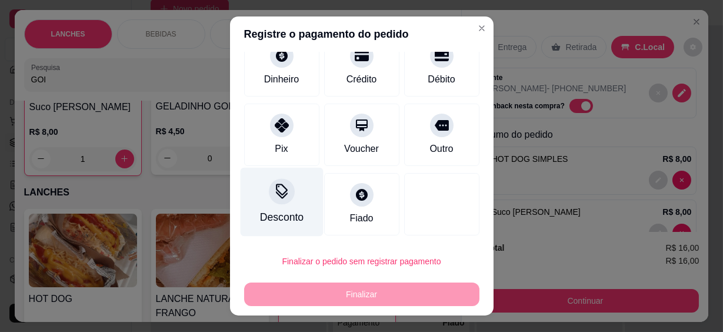
click at [283, 204] on div "Desconto" at bounding box center [281, 202] width 83 height 69
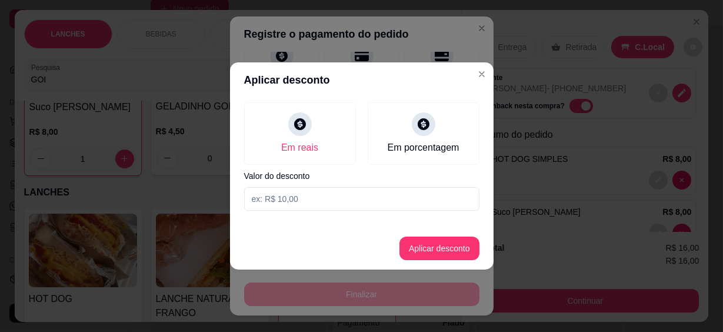
click at [274, 194] on input at bounding box center [361, 199] width 235 height 24
type input "15,99"
click at [401, 253] on button "Aplicar desconto" at bounding box center [439, 248] width 77 height 23
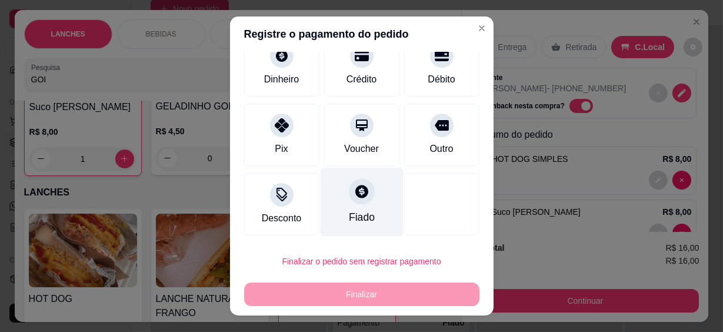
click at [365, 200] on div "Fiado" at bounding box center [361, 202] width 83 height 69
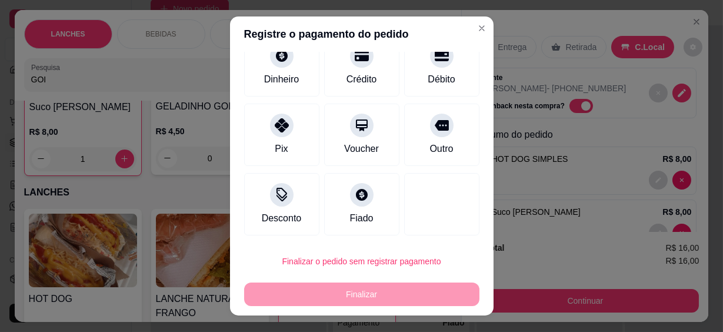
type input "R$ 0,00"
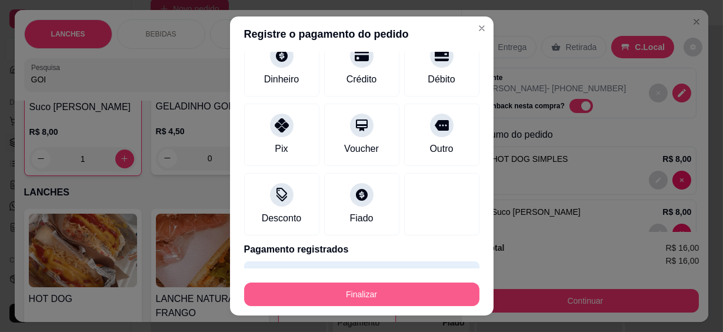
click at [364, 297] on button "Finalizar" at bounding box center [361, 295] width 235 height 24
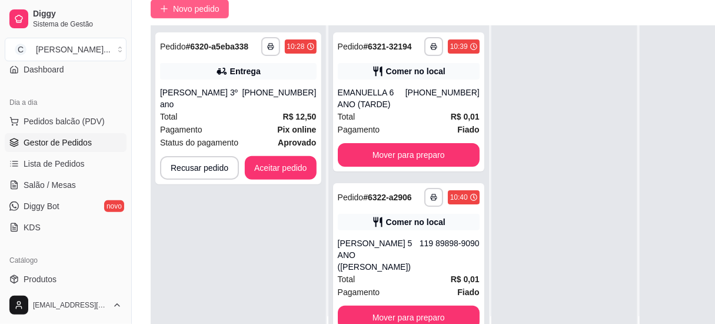
click at [215, 4] on span "Novo pedido" at bounding box center [196, 8] width 47 height 13
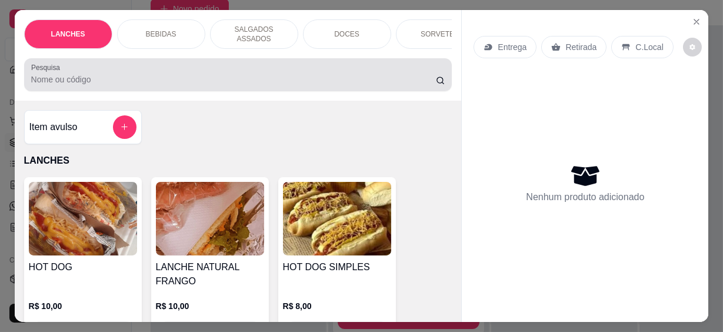
click at [108, 80] on div at bounding box center [238, 75] width 414 height 24
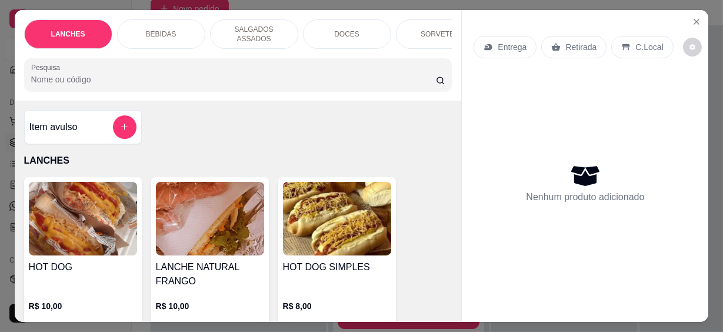
type input "J"
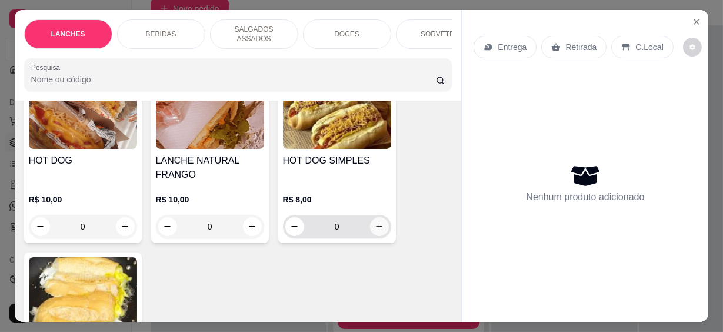
click at [375, 222] on icon "increase-product-quantity" at bounding box center [379, 226] width 9 height 9
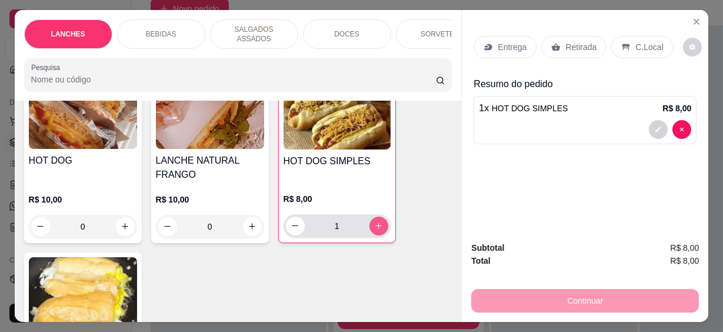
type input "1"
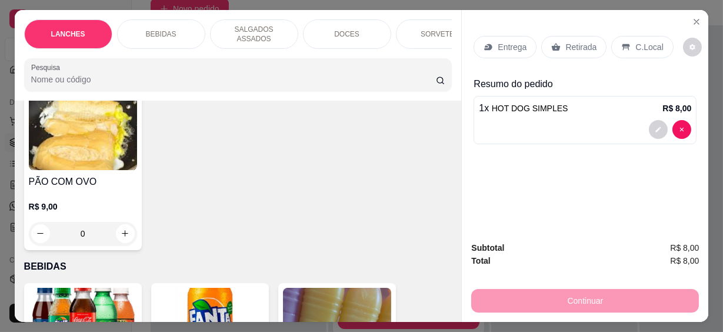
scroll to position [374, 0]
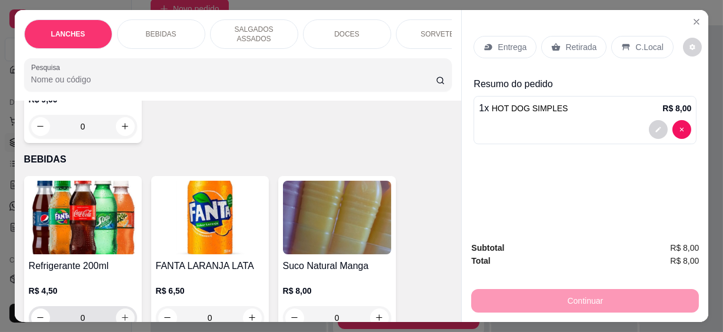
click at [124, 308] on button "increase-product-quantity" at bounding box center [125, 317] width 19 height 19
type input "1"
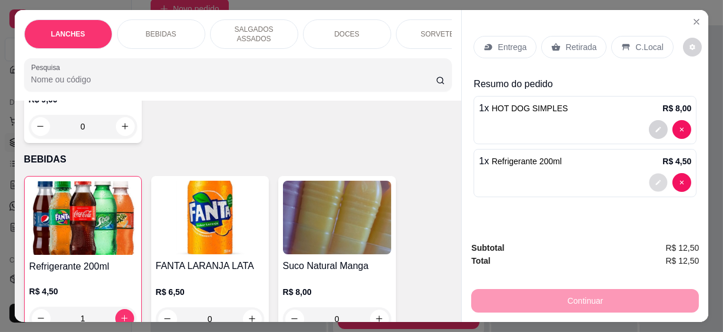
click at [650, 177] on button "decrease-product-quantity" at bounding box center [659, 182] width 18 height 18
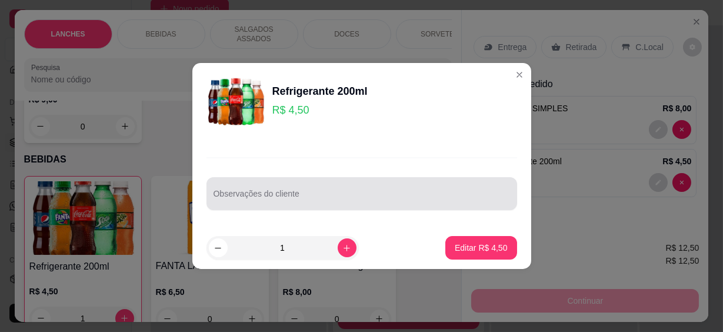
click at [394, 189] on div at bounding box center [362, 194] width 297 height 24
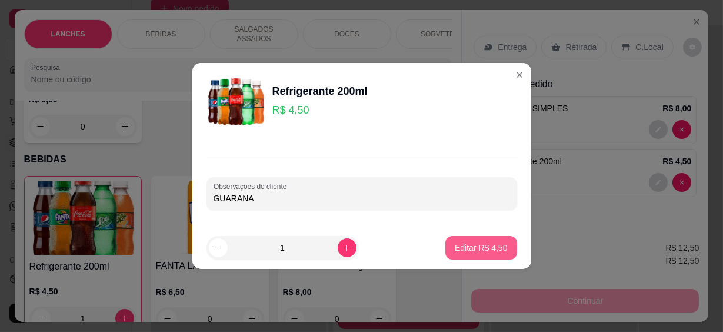
type input "GUARANA"
click at [471, 251] on p "Editar R$ 4,50" at bounding box center [481, 248] width 53 height 12
type input "0"
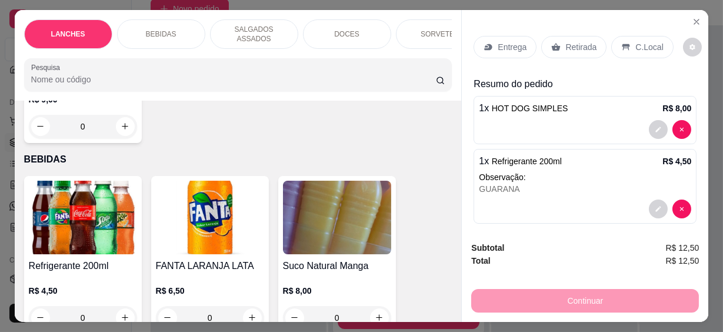
click at [627, 39] on div "C.Local" at bounding box center [643, 47] width 62 height 22
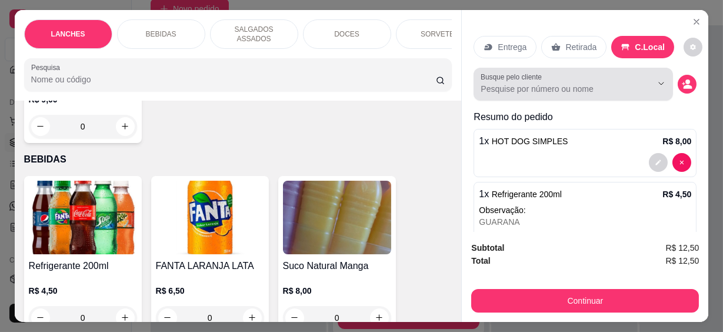
click at [500, 83] on input "Busque pelo cliente" at bounding box center [557, 89] width 152 height 12
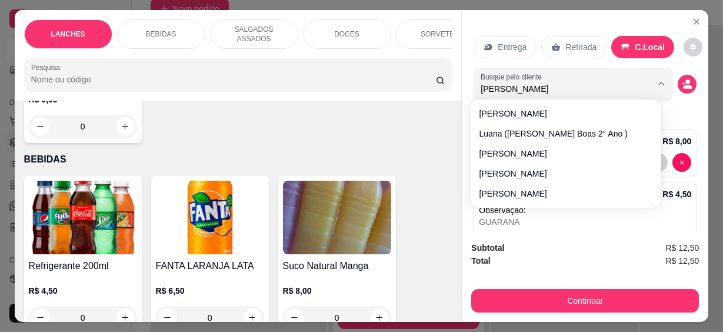
type input "[PERSON_NAME]"
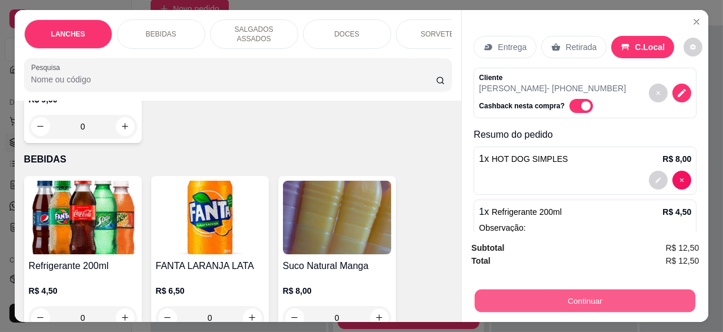
click at [554, 294] on button "Continuar" at bounding box center [585, 301] width 221 height 23
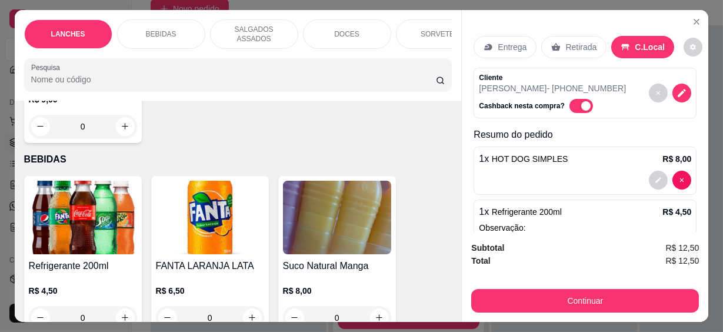
scroll to position [88, 0]
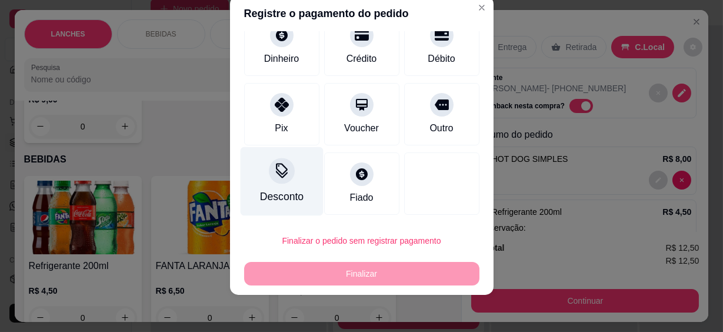
click at [280, 194] on div "Desconto" at bounding box center [282, 196] width 44 height 15
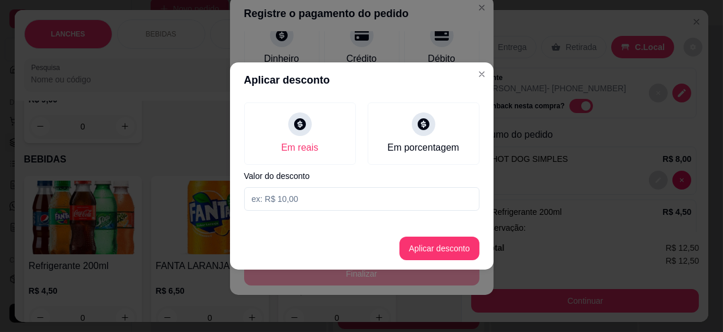
click at [281, 197] on input at bounding box center [361, 199] width 235 height 24
type input "12,49"
click at [449, 249] on button "Aplicar desconto" at bounding box center [440, 249] width 80 height 24
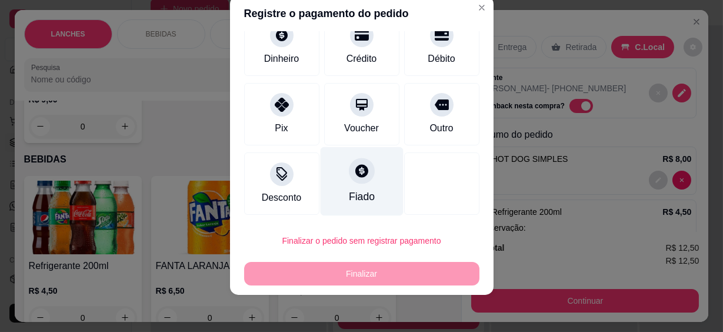
click at [356, 171] on icon at bounding box center [362, 171] width 13 height 13
type input "R$ 0,00"
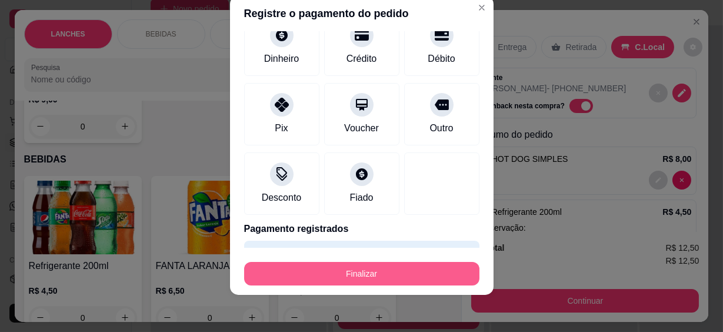
click at [379, 270] on button "Finalizar" at bounding box center [361, 274] width 235 height 24
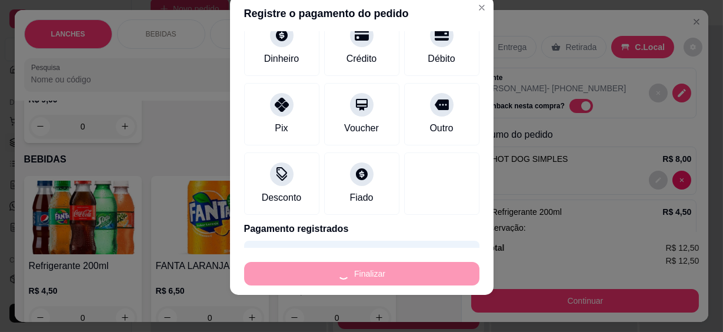
type input "0"
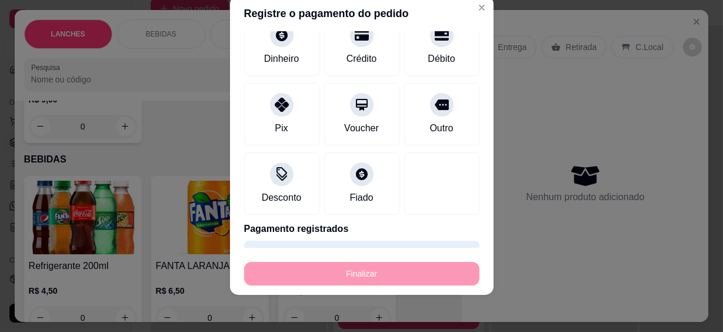
type input "-R$ 12,50"
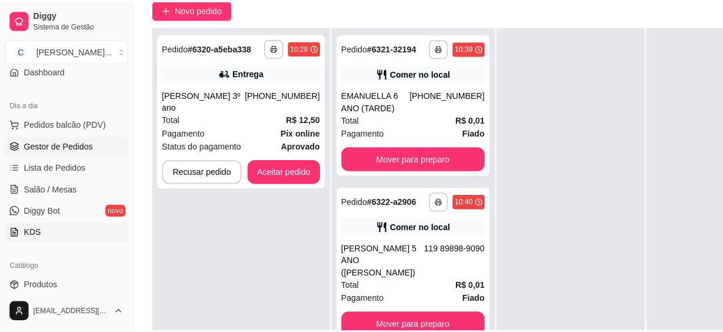
scroll to position [53, 0]
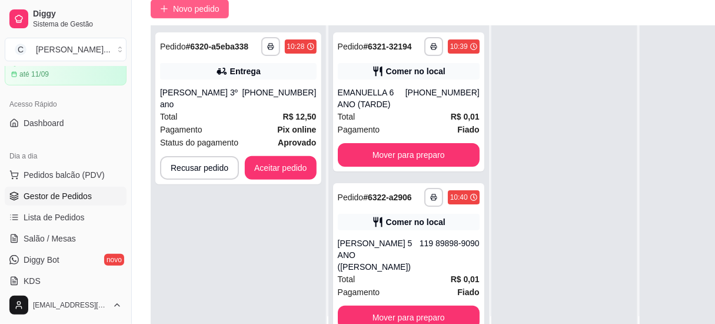
click at [181, 6] on span "Novo pedido" at bounding box center [196, 8] width 47 height 13
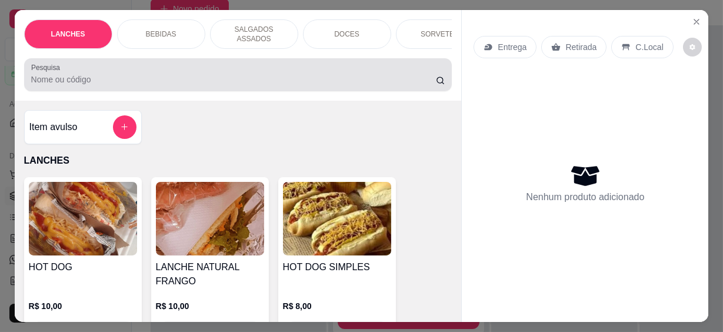
click at [124, 82] on div "Pesquisa" at bounding box center [238, 74] width 429 height 33
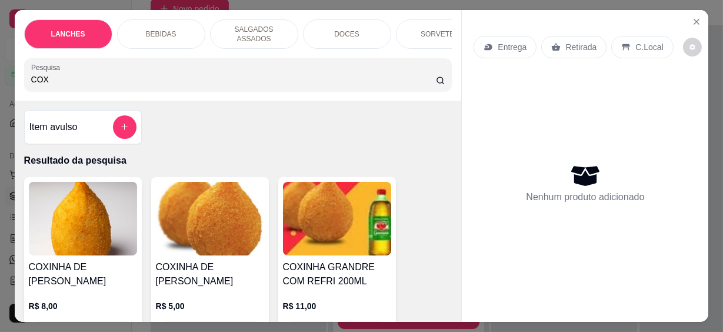
scroll to position [107, 0]
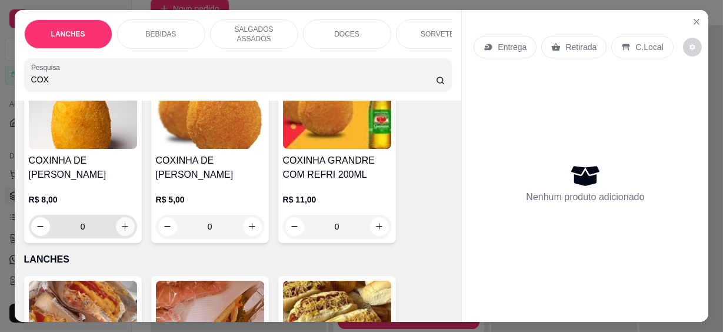
type input "COX"
click at [116, 217] on button "increase-product-quantity" at bounding box center [125, 226] width 19 height 19
type input "1"
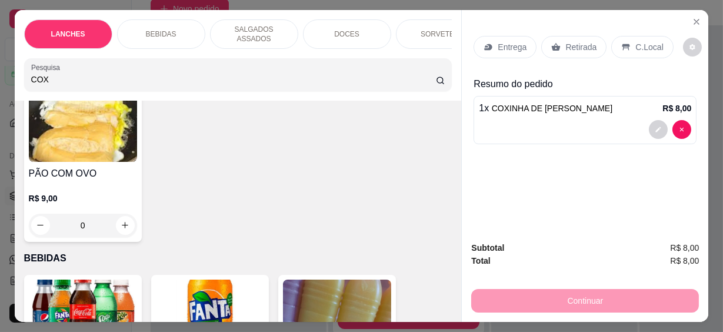
scroll to position [642, 0]
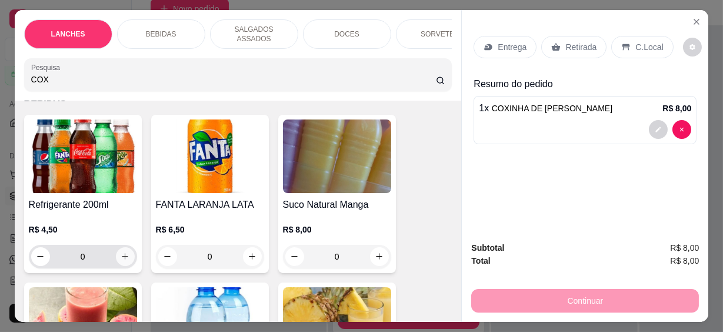
click at [121, 252] on icon "increase-product-quantity" at bounding box center [125, 256] width 9 height 9
type input "1"
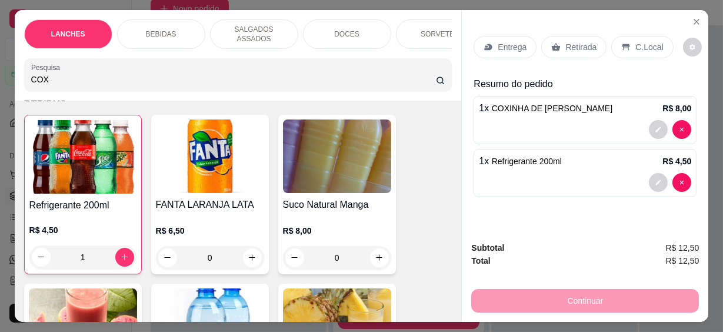
click at [636, 44] on p "C.Local" at bounding box center [650, 47] width 28 height 12
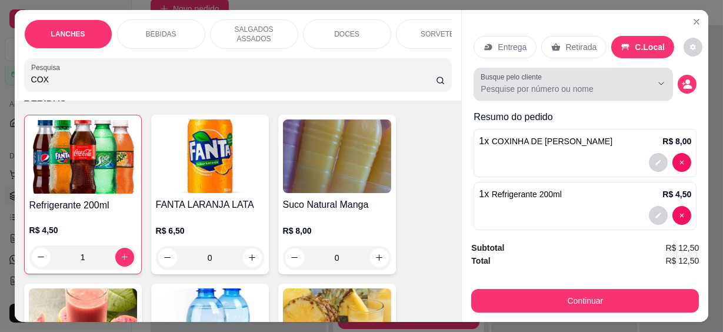
click at [499, 83] on input "Busque pelo cliente" at bounding box center [557, 89] width 152 height 12
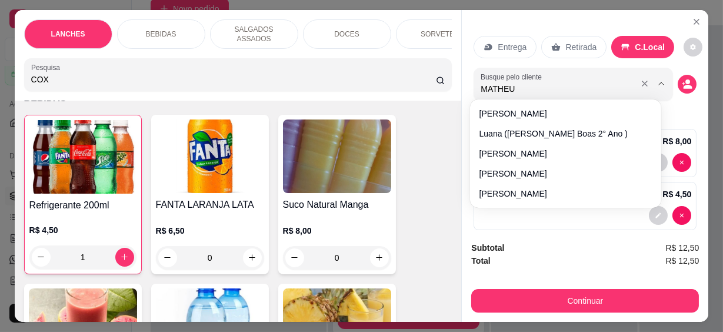
type input "MATHEUS"
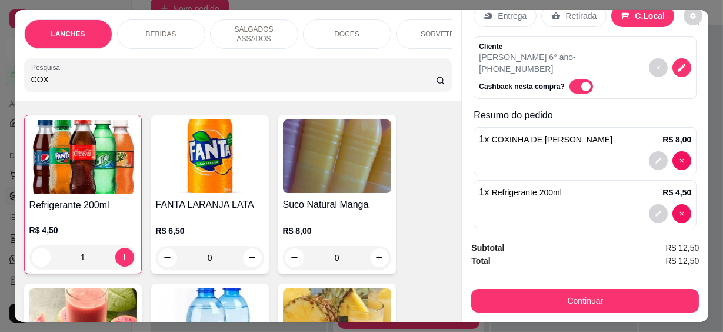
scroll to position [31, 0]
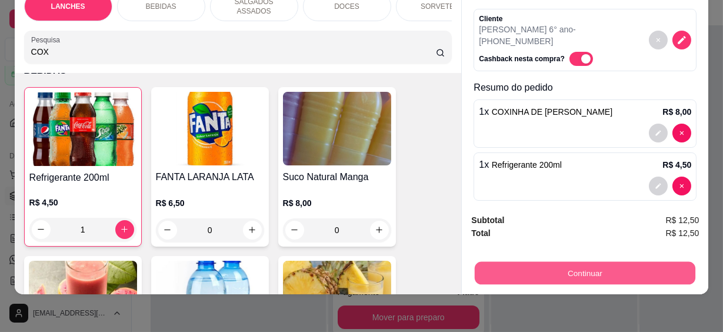
click at [638, 263] on button "Continuar" at bounding box center [585, 273] width 221 height 23
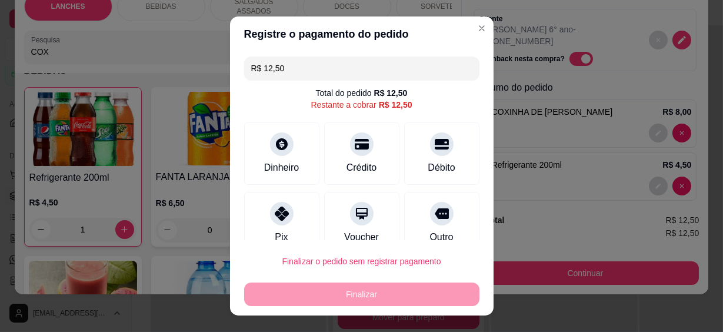
scroll to position [88, 0]
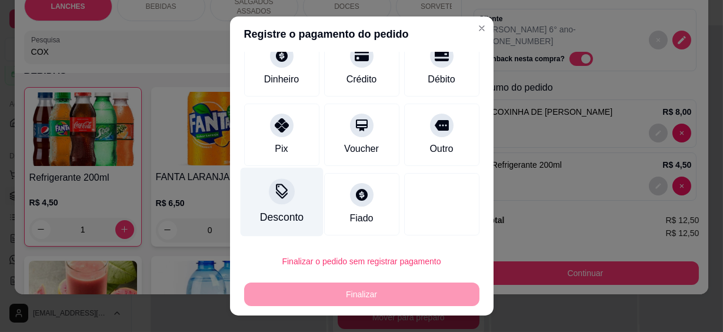
click at [276, 212] on div "Desconto" at bounding box center [282, 217] width 44 height 15
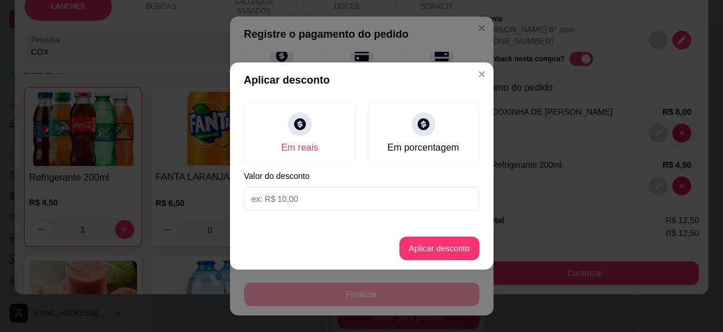
drag, startPoint x: 297, startPoint y: 211, endPoint x: 296, endPoint y: 199, distance: 12.4
click at [296, 204] on div "Em reais Em porcentagem Valor do desconto" at bounding box center [362, 157] width 264 height 118
click at [295, 197] on input at bounding box center [361, 199] width 235 height 24
type input "12,49"
click at [433, 241] on button "Aplicar desconto" at bounding box center [440, 249] width 80 height 24
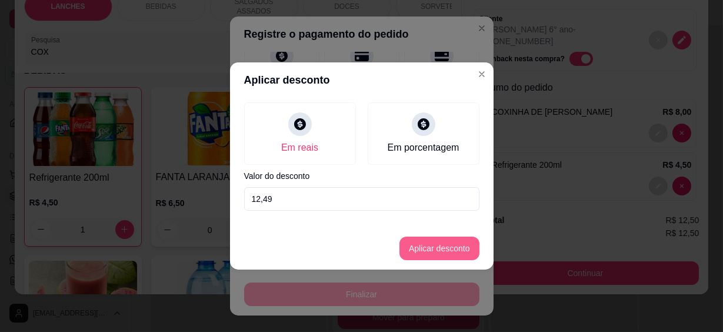
scroll to position [100, 0]
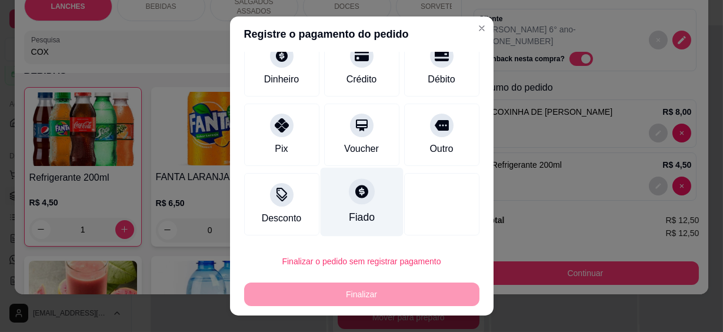
drag, startPoint x: 361, startPoint y: 192, endPoint x: 368, endPoint y: 225, distance: 34.2
click at [361, 192] on div at bounding box center [362, 192] width 26 height 26
type input "R$ 0,00"
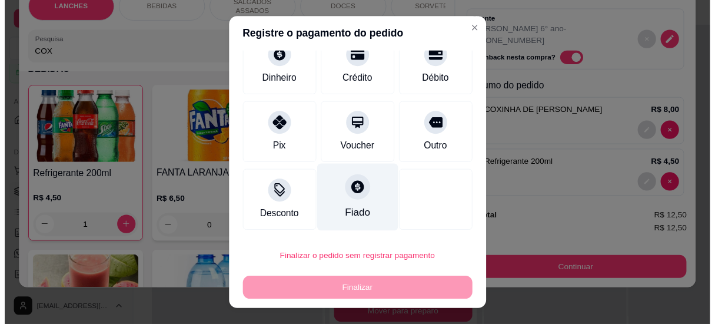
scroll to position [88, 0]
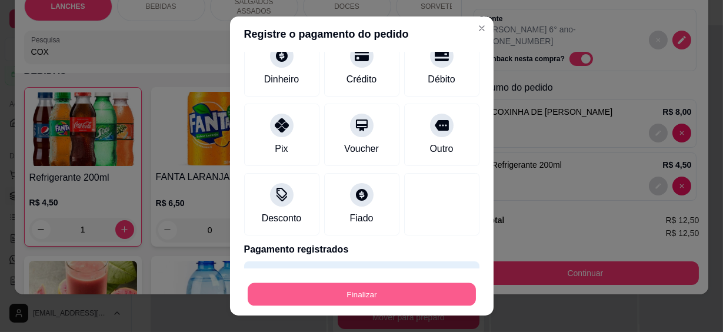
click at [378, 291] on button "Finalizar" at bounding box center [362, 294] width 228 height 23
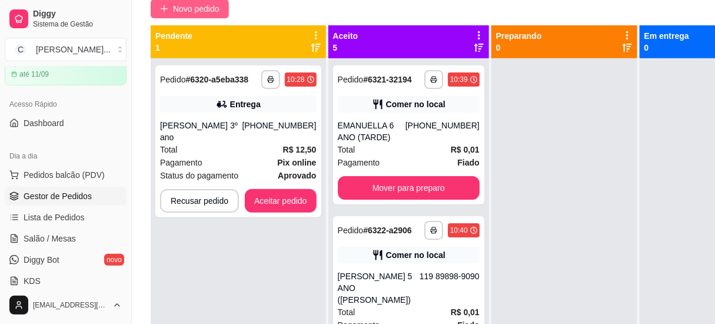
click at [200, 11] on span "Novo pedido" at bounding box center [196, 8] width 47 height 13
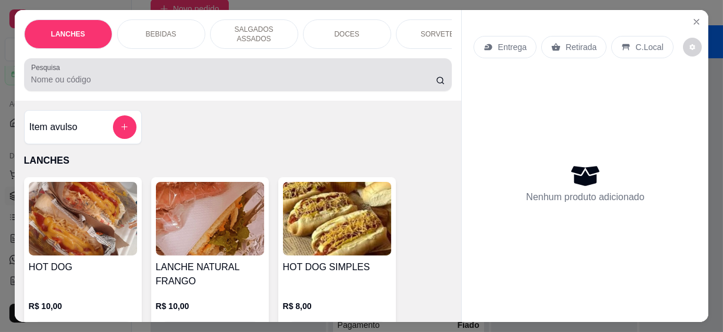
click at [116, 77] on input "Pesquisa" at bounding box center [233, 80] width 405 height 12
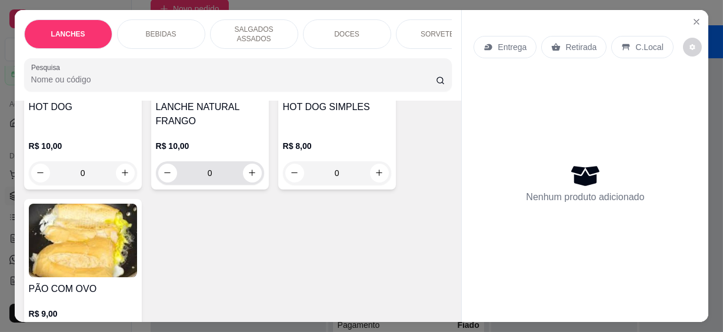
scroll to position [53, 0]
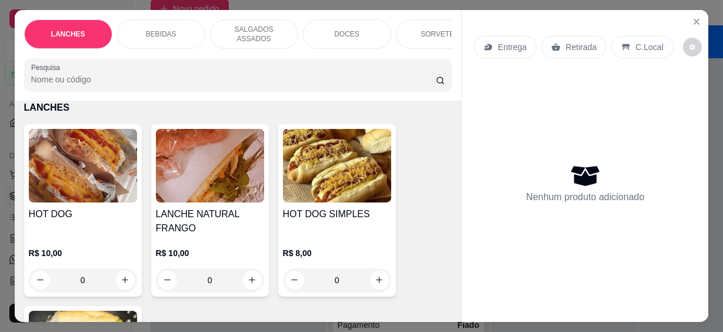
click at [124, 275] on icon "increase-product-quantity" at bounding box center [125, 279] width 9 height 9
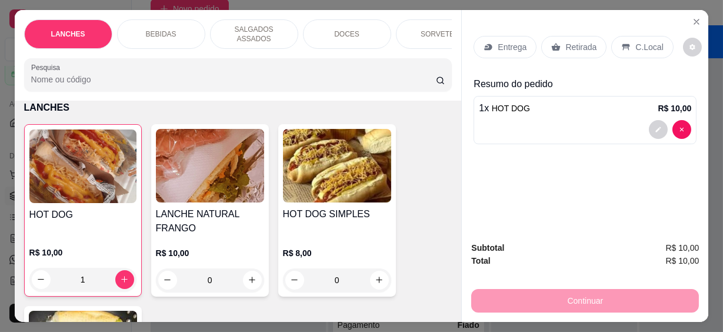
type input "1"
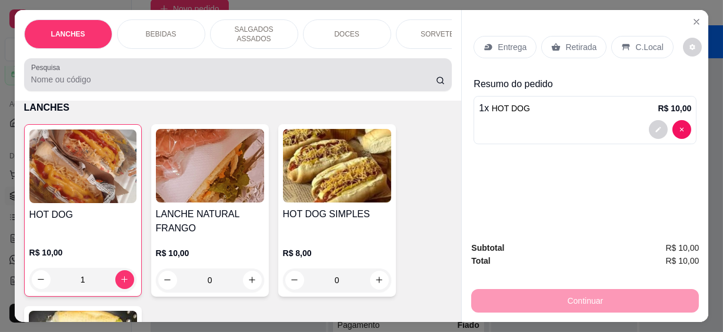
click at [92, 74] on input "Pesquisa" at bounding box center [233, 80] width 405 height 12
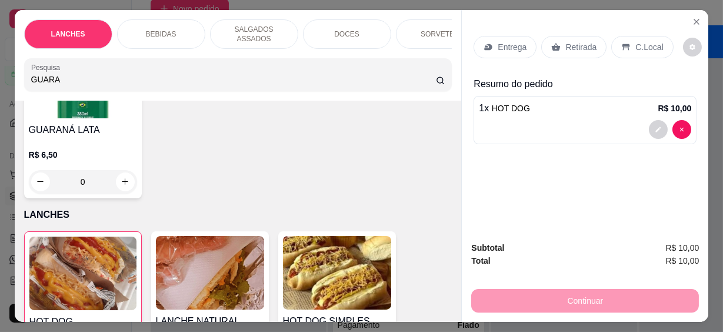
scroll to position [84, 0]
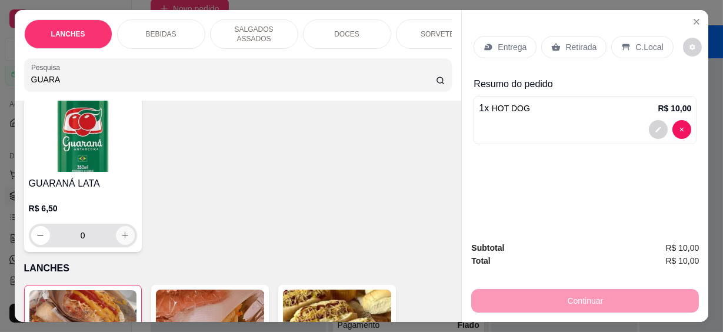
type input "GUARA"
click at [122, 231] on icon "increase-product-quantity" at bounding box center [125, 235] width 9 height 9
type input "1"
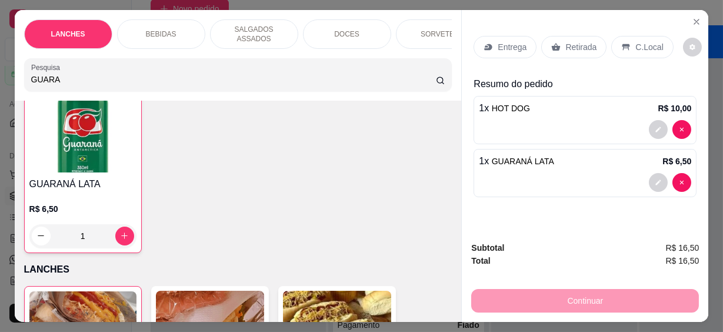
scroll to position [84, 0]
drag, startPoint x: 64, startPoint y: 70, endPoint x: -2, endPoint y: 70, distance: 66.5
click at [0, 70] on html "**********" at bounding box center [361, 59] width 723 height 332
type input "S"
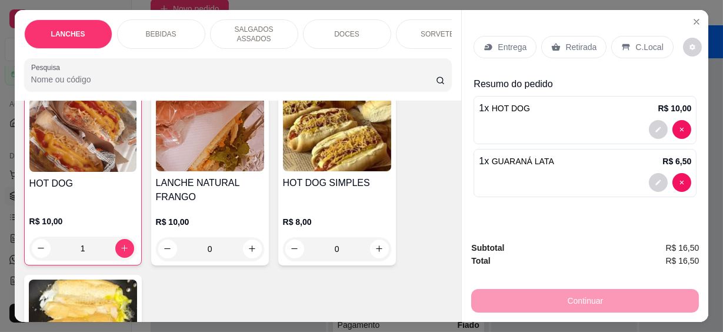
click at [631, 36] on div "C.Local" at bounding box center [643, 47] width 62 height 22
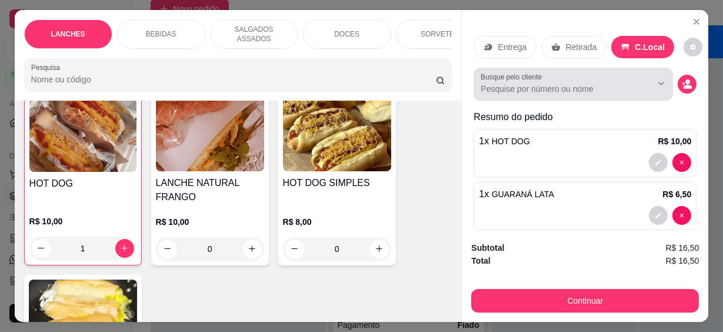
click at [556, 92] on div "Busque pelo cliente" at bounding box center [574, 84] width 200 height 33
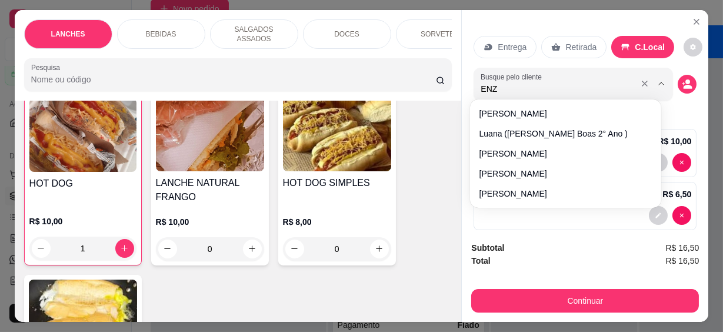
type input "[PERSON_NAME]"
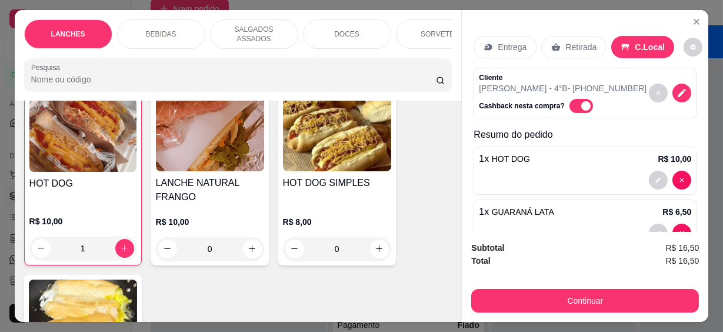
scroll to position [31, 0]
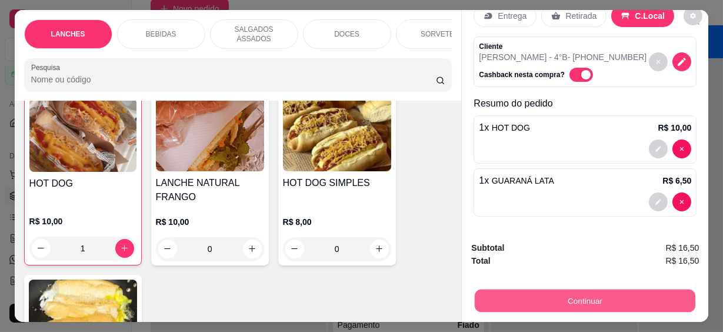
click at [625, 293] on button "Continuar" at bounding box center [585, 301] width 221 height 23
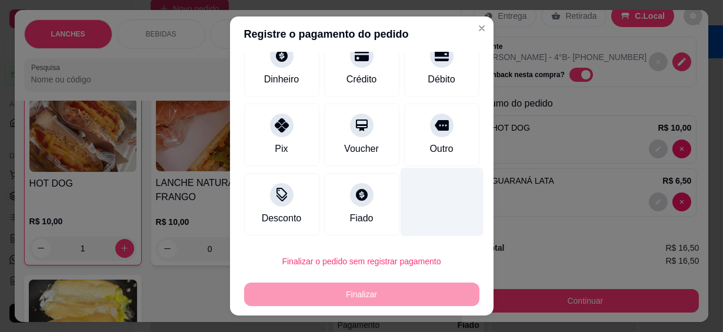
scroll to position [21, 0]
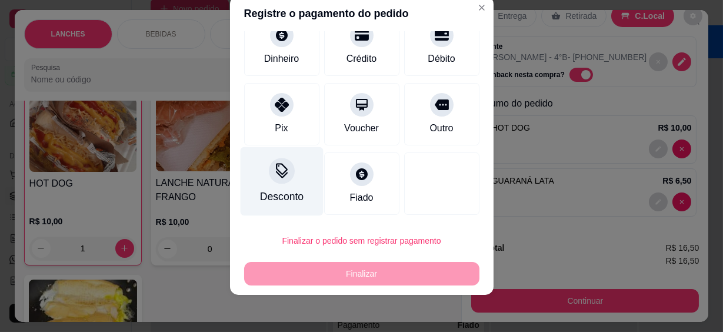
click at [298, 187] on div "Desconto" at bounding box center [281, 181] width 83 height 69
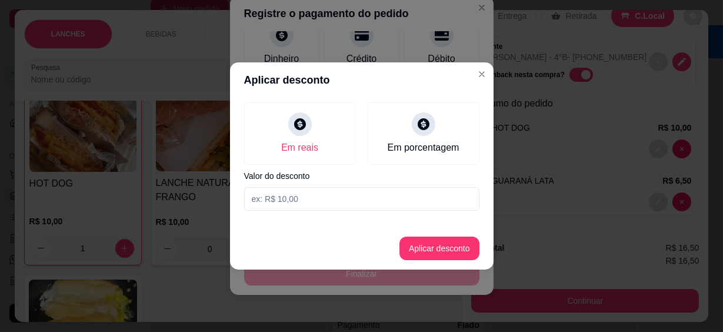
click at [308, 201] on input at bounding box center [361, 199] width 235 height 24
type input "16,49"
click at [423, 243] on button "Aplicar desconto" at bounding box center [440, 249] width 80 height 24
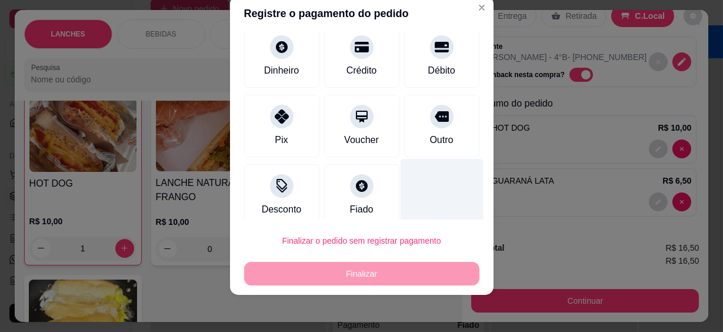
scroll to position [100, 0]
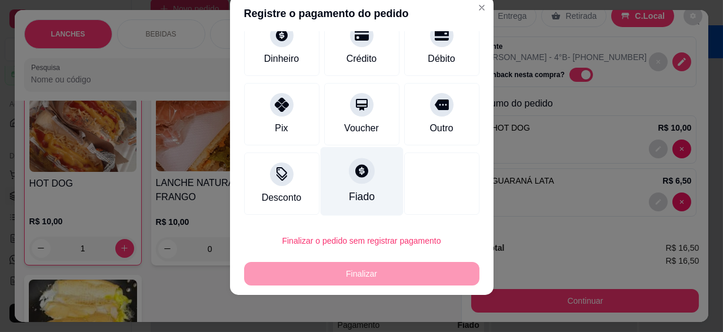
click at [354, 194] on div "Fiado" at bounding box center [361, 196] width 26 height 15
type input "R$ 0,00"
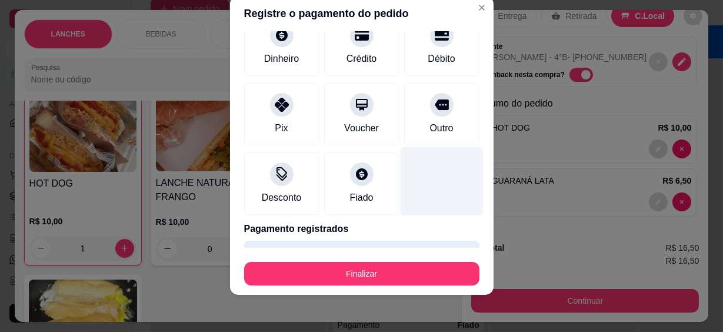
scroll to position [121, 0]
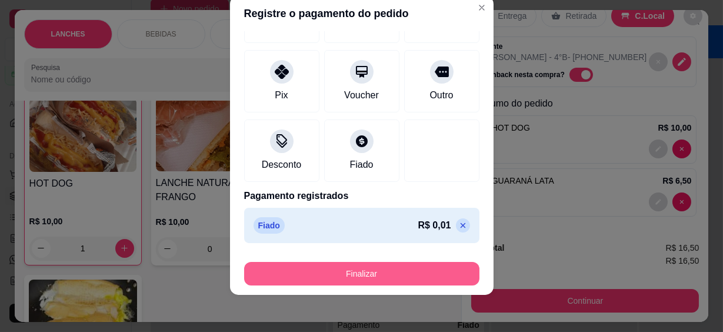
click at [347, 273] on button "Finalizar" at bounding box center [361, 274] width 235 height 24
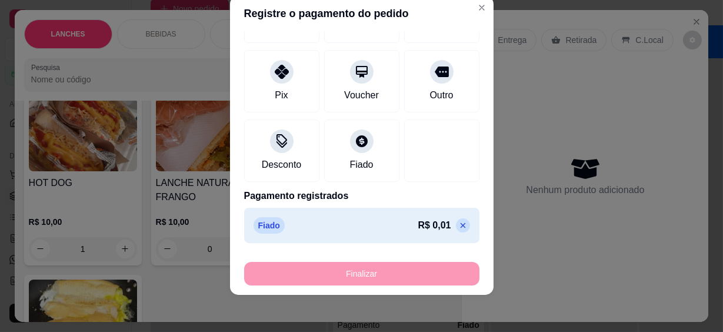
type input "0"
type input "-R$ 16,50"
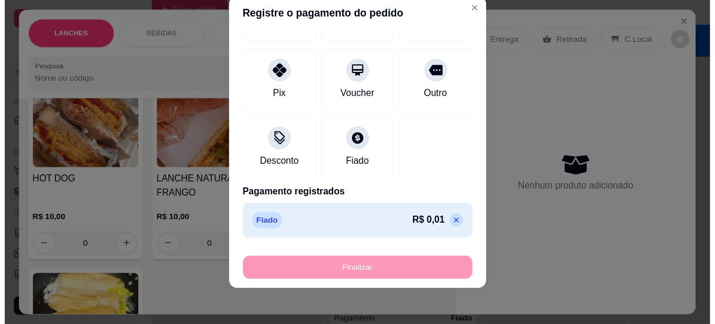
scroll to position [84, 0]
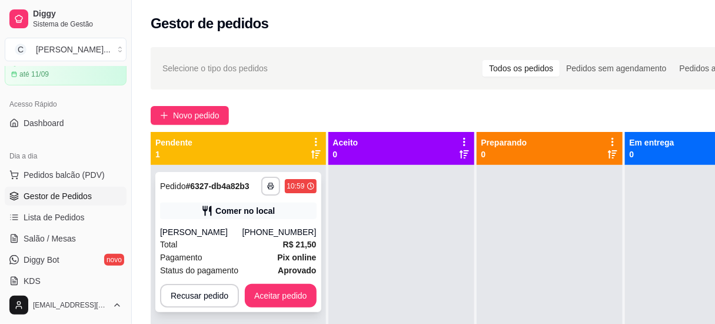
scroll to position [33, 0]
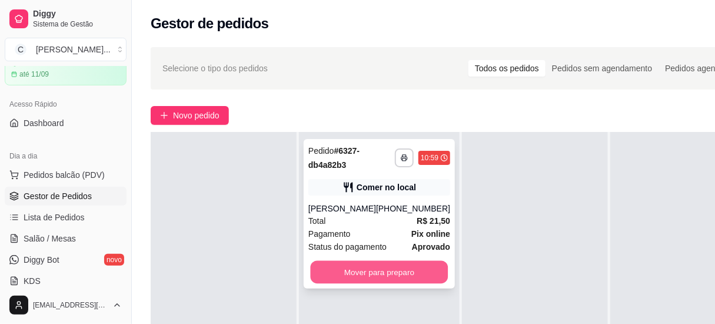
click at [388, 275] on button "Mover para preparo" at bounding box center [380, 272] width 138 height 23
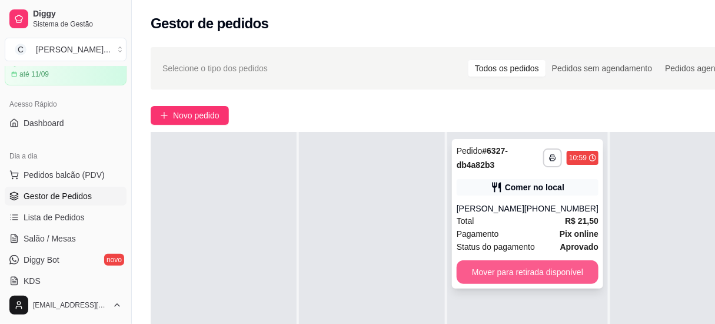
click at [516, 276] on button "Mover para retirada disponível" at bounding box center [528, 272] width 142 height 24
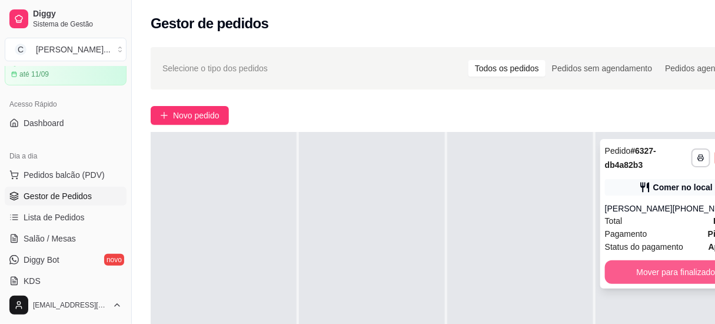
click at [666, 278] on button "Mover para finalizado" at bounding box center [676, 272] width 142 height 24
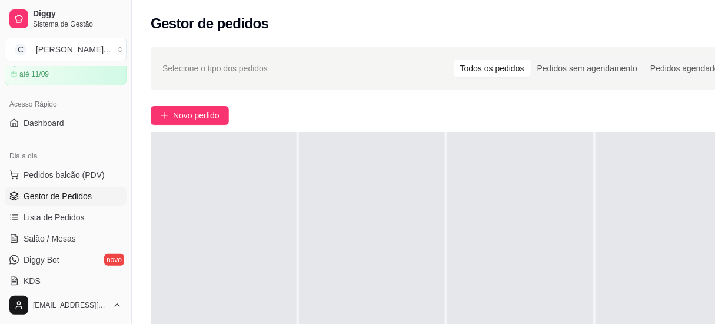
click at [273, 107] on div "Novo pedido" at bounding box center [447, 115] width 592 height 19
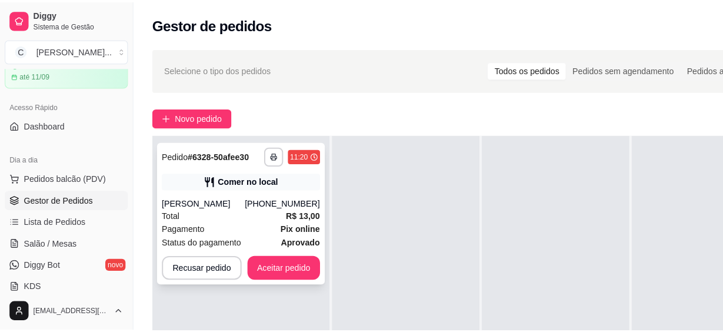
scroll to position [53, 0]
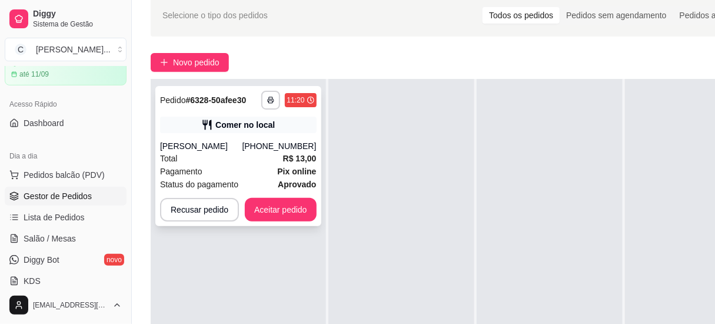
click at [200, 175] on span "Pagamento" at bounding box center [181, 171] width 42 height 13
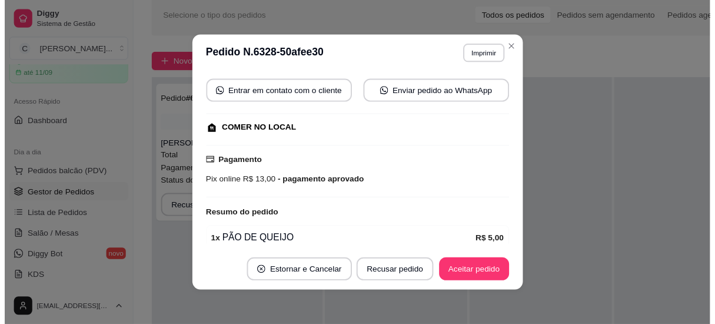
scroll to position [194, 0]
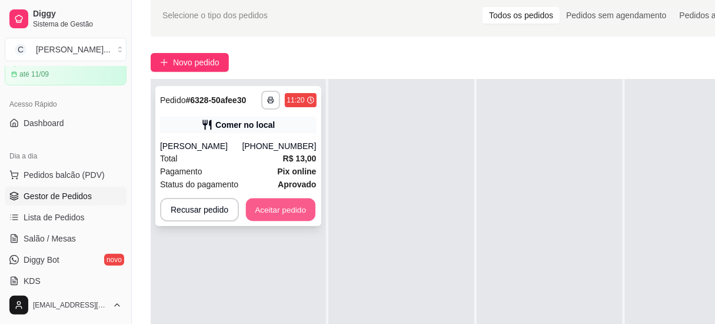
click at [274, 201] on button "Aceitar pedido" at bounding box center [280, 209] width 69 height 23
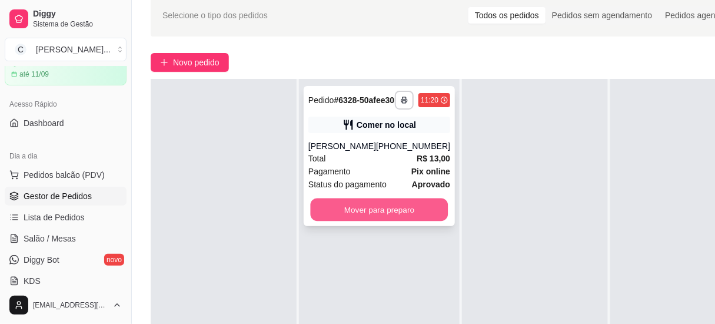
click at [359, 221] on button "Mover para preparo" at bounding box center [380, 209] width 138 height 23
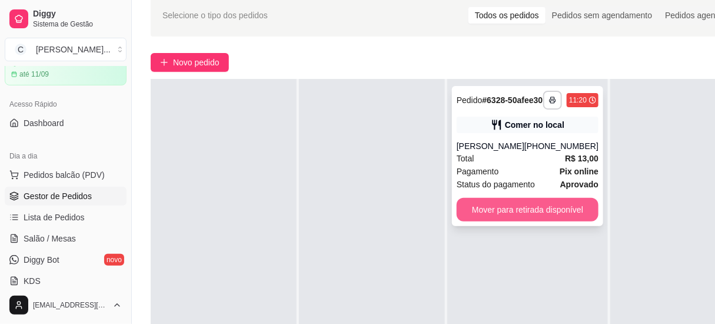
click at [523, 221] on button "Mover para retirada disponível" at bounding box center [528, 210] width 142 height 24
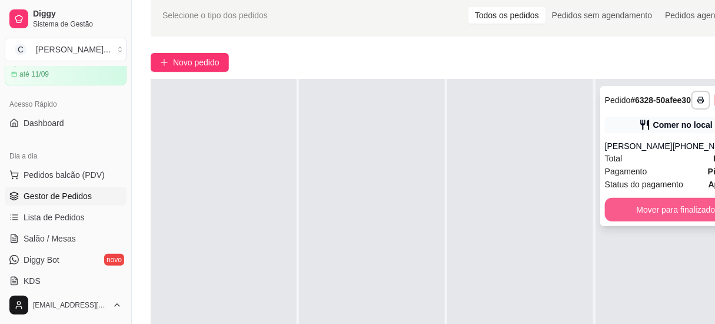
click at [637, 221] on button "Mover para finalizado" at bounding box center [676, 210] width 142 height 24
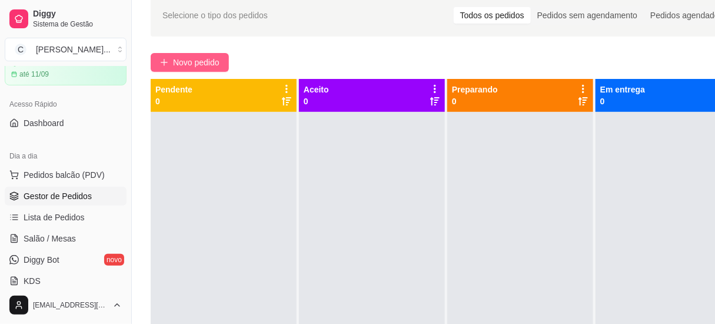
scroll to position [0, 0]
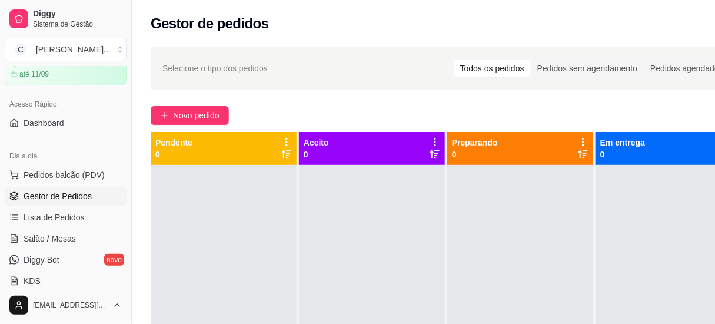
drag, startPoint x: 456, startPoint y: 100, endPoint x: 446, endPoint y: 79, distance: 23.7
click at [456, 100] on div "Selecione o tipo dos pedidos Todos os pedidos Pedidos sem agendamento Pedidos a…" at bounding box center [447, 255] width 630 height 430
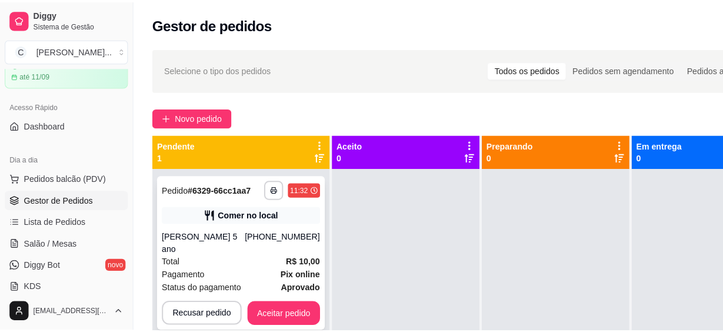
scroll to position [33, 0]
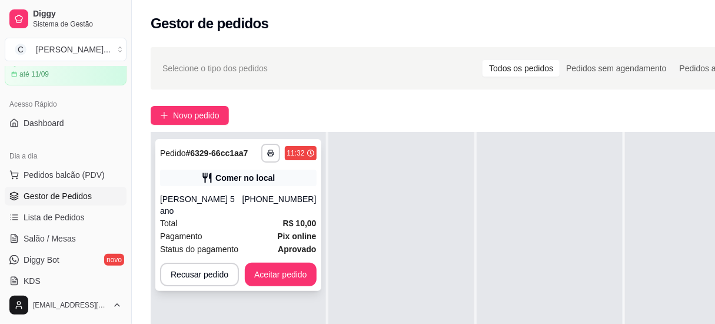
click at [260, 243] on div "Status do pagamento aprovado" at bounding box center [238, 249] width 157 height 13
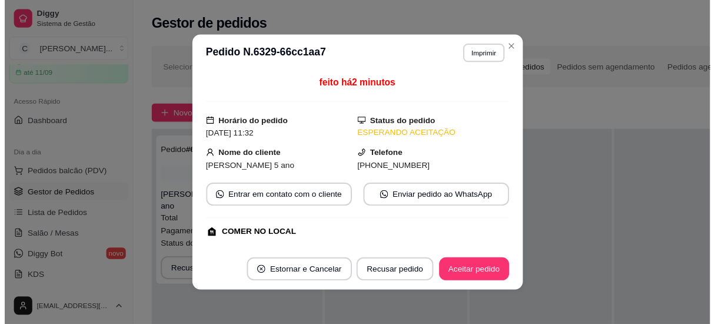
scroll to position [107, 0]
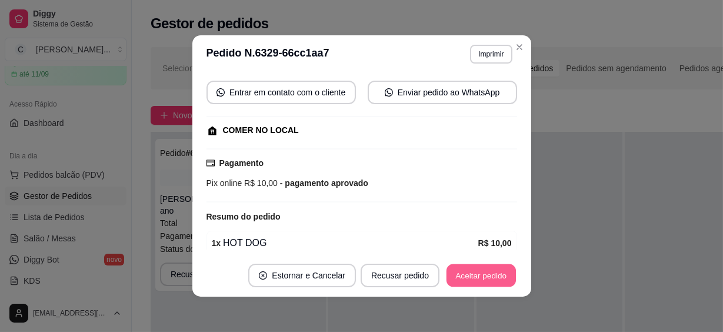
click at [473, 278] on button "Aceitar pedido" at bounding box center [481, 275] width 69 height 23
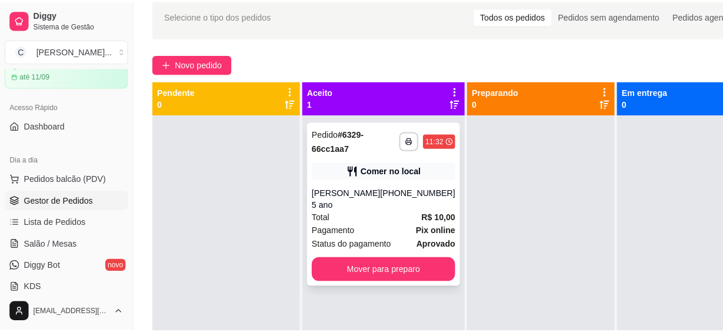
scroll to position [33, 0]
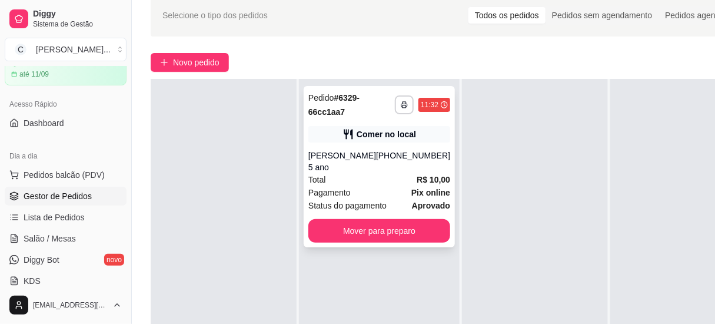
click at [380, 186] on div "Pagamento Pix online" at bounding box center [379, 192] width 142 height 13
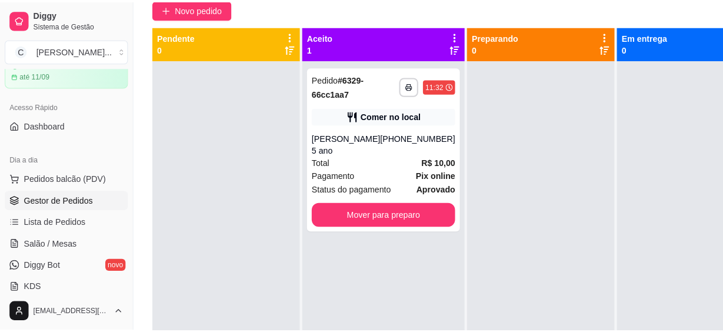
scroll to position [53, 0]
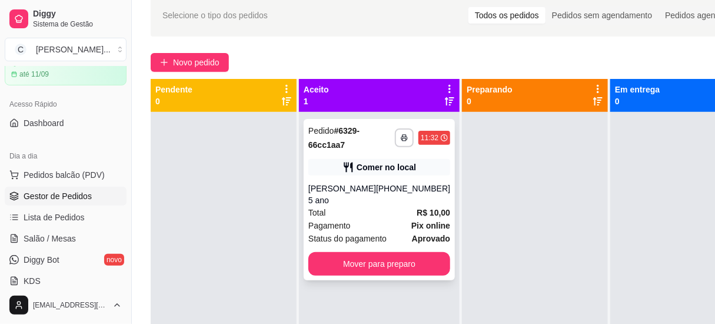
click at [384, 206] on div "Total R$ 10,00" at bounding box center [379, 212] width 142 height 13
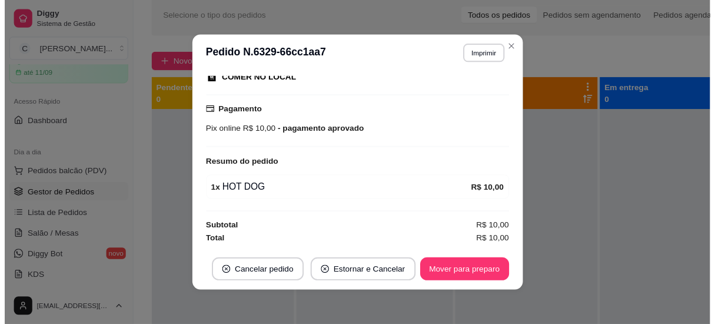
scroll to position [2, 0]
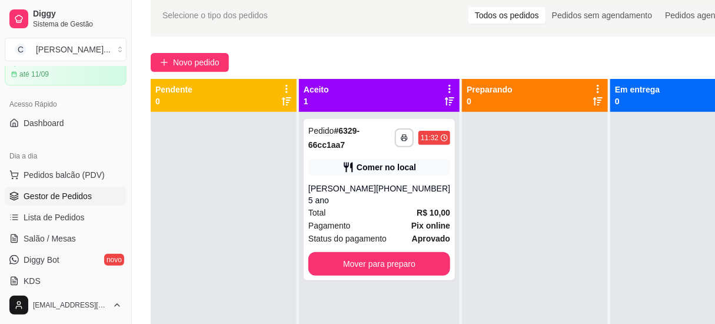
click at [509, 51] on div "**********" at bounding box center [454, 202] width 645 height 430
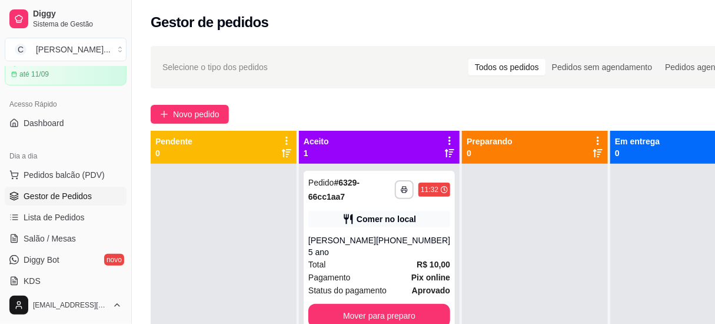
scroll to position [0, 0]
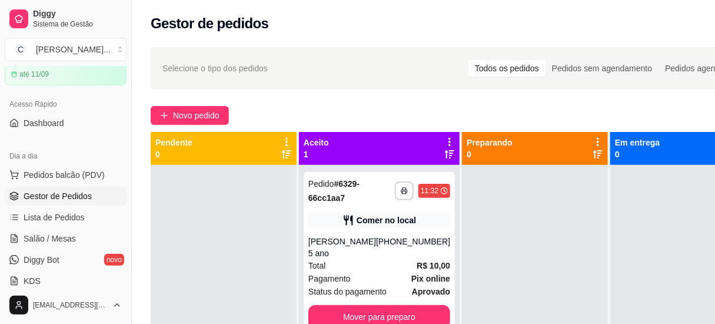
click at [695, 19] on div "Gestor de pedidos" at bounding box center [454, 23] width 607 height 19
click at [695, 26] on div "Gestor de pedidos" at bounding box center [454, 23] width 607 height 19
click at [680, 19] on div "Gestor de pedidos" at bounding box center [454, 23] width 607 height 19
click at [639, 111] on div "Novo pedido" at bounding box center [454, 115] width 607 height 19
click at [671, 14] on div "Gestor de pedidos" at bounding box center [454, 23] width 607 height 19
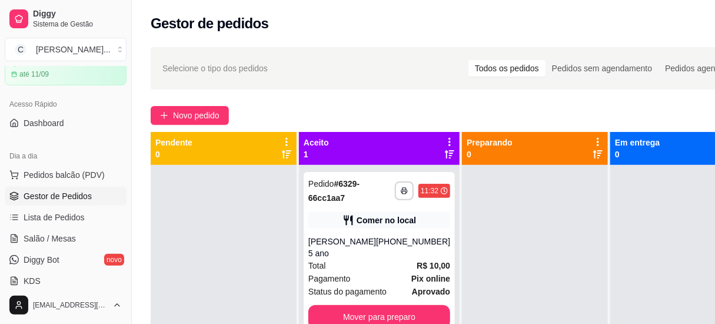
click at [336, 100] on div "**********" at bounding box center [454, 255] width 645 height 430
click at [500, 14] on div "Gestor de pedidos" at bounding box center [454, 23] width 607 height 19
click at [503, 94] on div "**********" at bounding box center [454, 255] width 645 height 430
click at [323, 6] on div "Gestor de pedidos" at bounding box center [454, 20] width 645 height 40
click at [360, 65] on div "Selecione o tipo dos pedidos Todos os pedidos Pedidos sem agendamento Pedidos a…" at bounding box center [453, 68] width 583 height 19
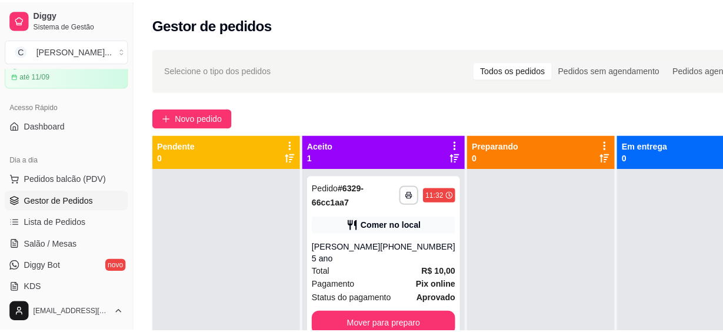
scroll to position [33, 0]
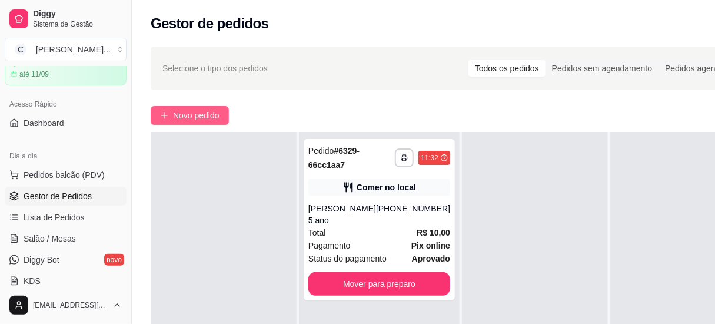
click at [218, 122] on button "Novo pedido" at bounding box center [190, 115] width 78 height 19
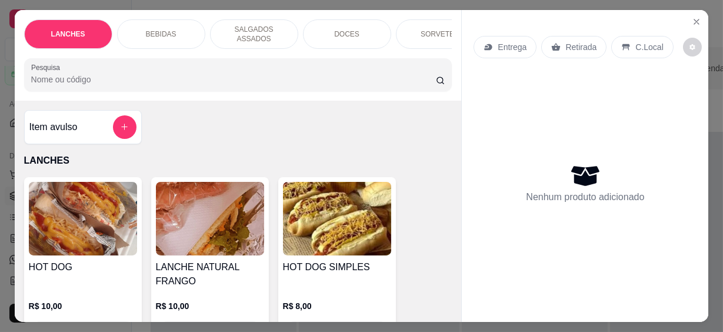
scroll to position [107, 0]
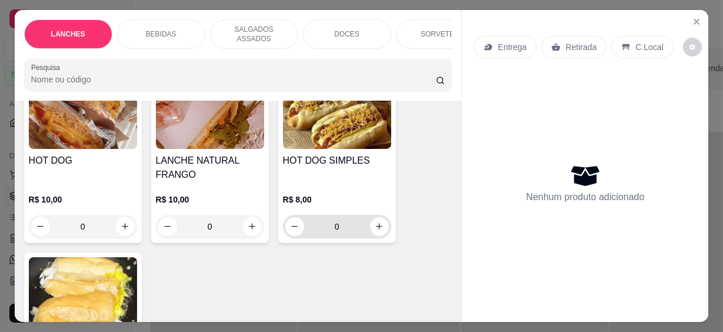
click at [377, 222] on icon "increase-product-quantity" at bounding box center [379, 226] width 9 height 9
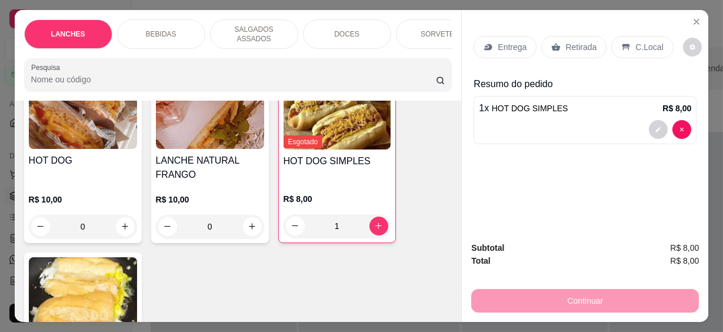
type input "1"
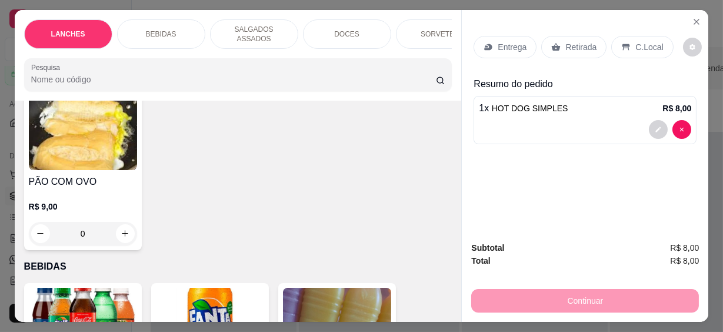
scroll to position [374, 0]
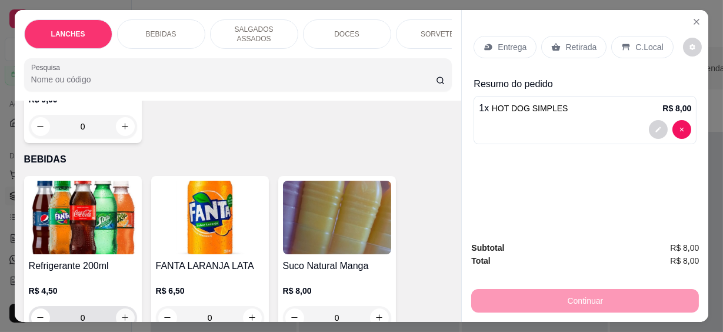
click at [121, 315] on icon "increase-product-quantity" at bounding box center [125, 317] width 9 height 9
type input "1"
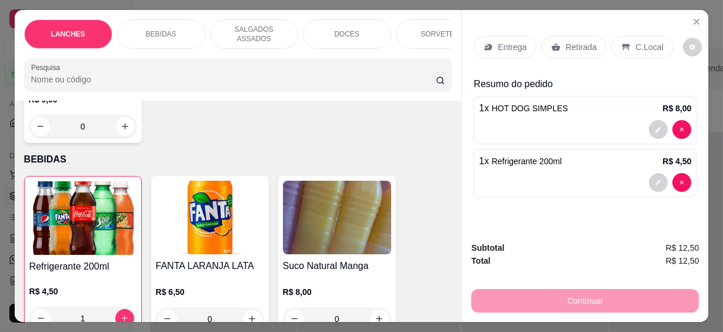
click at [630, 32] on div "Entrega Retirada C.Local" at bounding box center [585, 46] width 223 height 41
drag, startPoint x: 630, startPoint y: 33, endPoint x: 632, endPoint y: 47, distance: 14.2
click at [636, 44] on p "C.Local" at bounding box center [650, 47] width 28 height 12
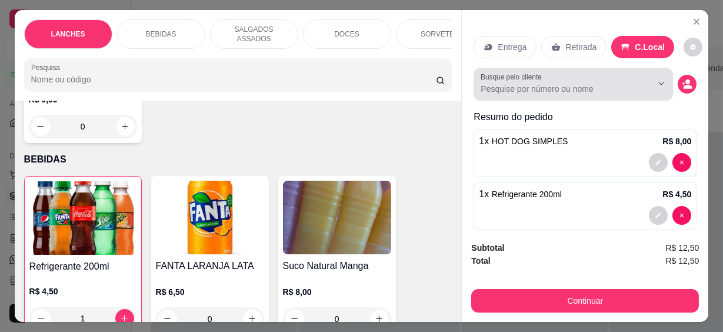
click at [522, 78] on div at bounding box center [573, 84] width 185 height 24
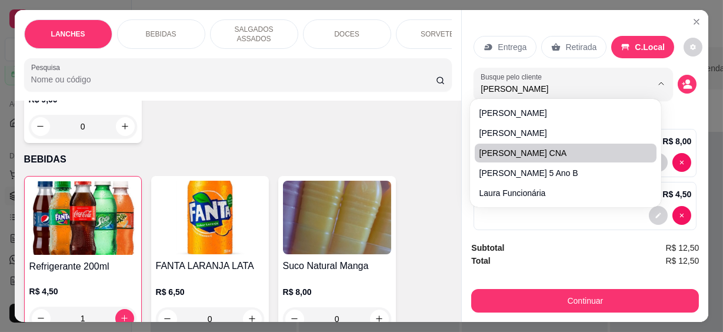
type input "[PERSON_NAME]"
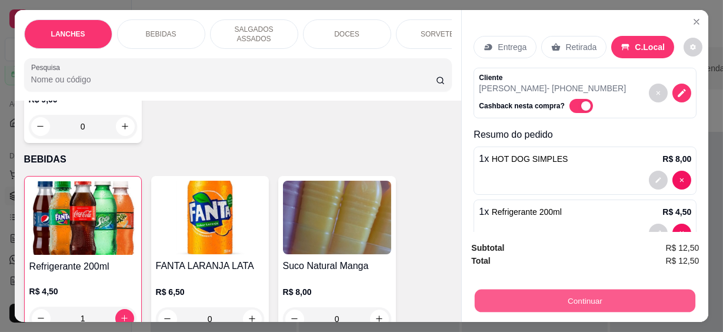
click at [591, 294] on button "Continuar" at bounding box center [585, 301] width 221 height 23
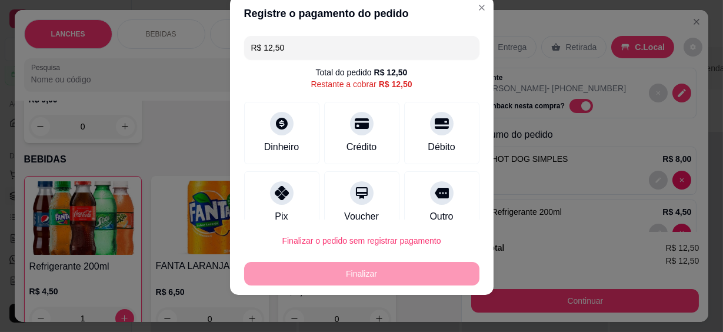
scroll to position [88, 0]
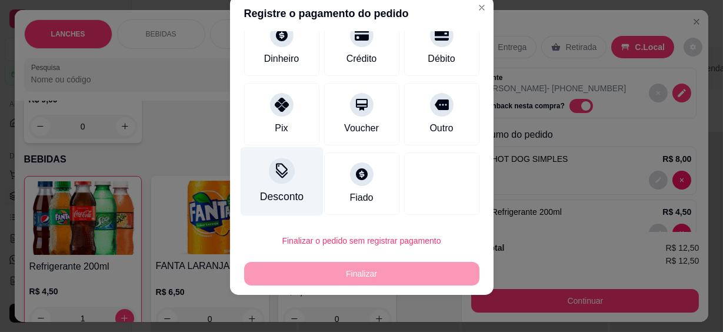
click at [273, 194] on div "Desconto" at bounding box center [282, 196] width 44 height 15
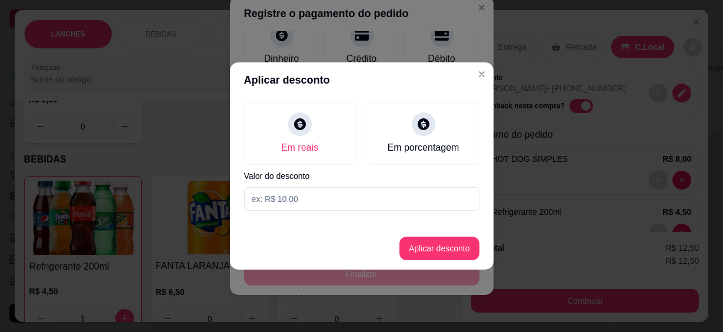
click at [274, 194] on input at bounding box center [361, 199] width 235 height 24
type input "12,49"
click at [434, 243] on button "Aplicar desconto" at bounding box center [440, 249] width 80 height 24
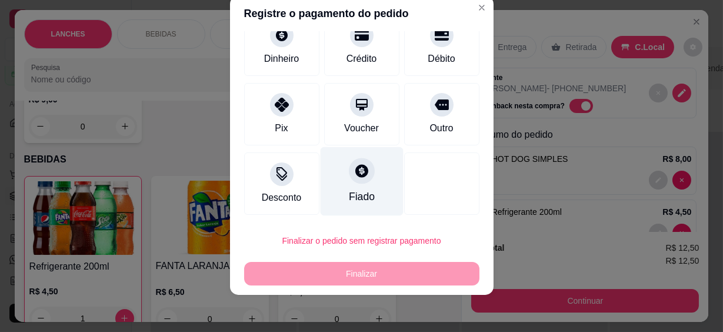
click at [365, 177] on div "Fiado" at bounding box center [361, 181] width 83 height 69
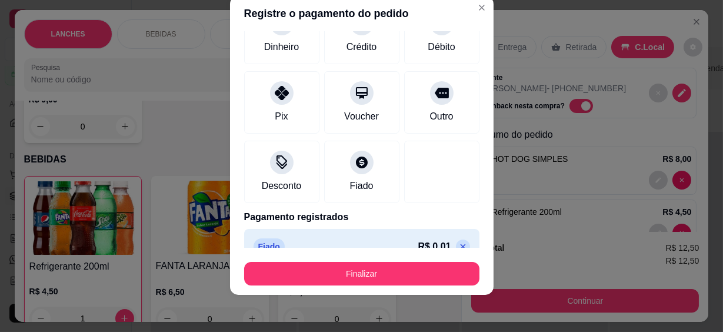
type input "R$ 0,00"
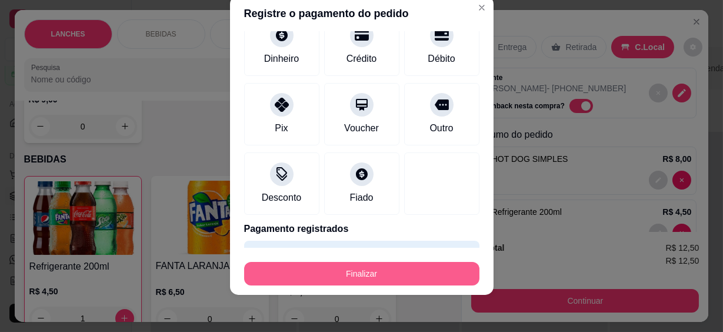
click at [387, 269] on button "Finalizar" at bounding box center [361, 274] width 235 height 24
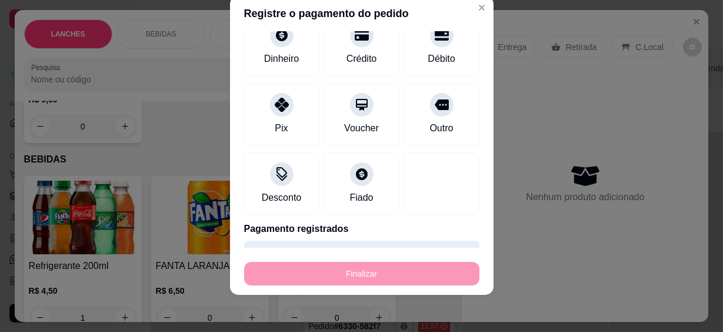
type input "0"
type input "-R$ 12,50"
